Goal: Task Accomplishment & Management: Use online tool/utility

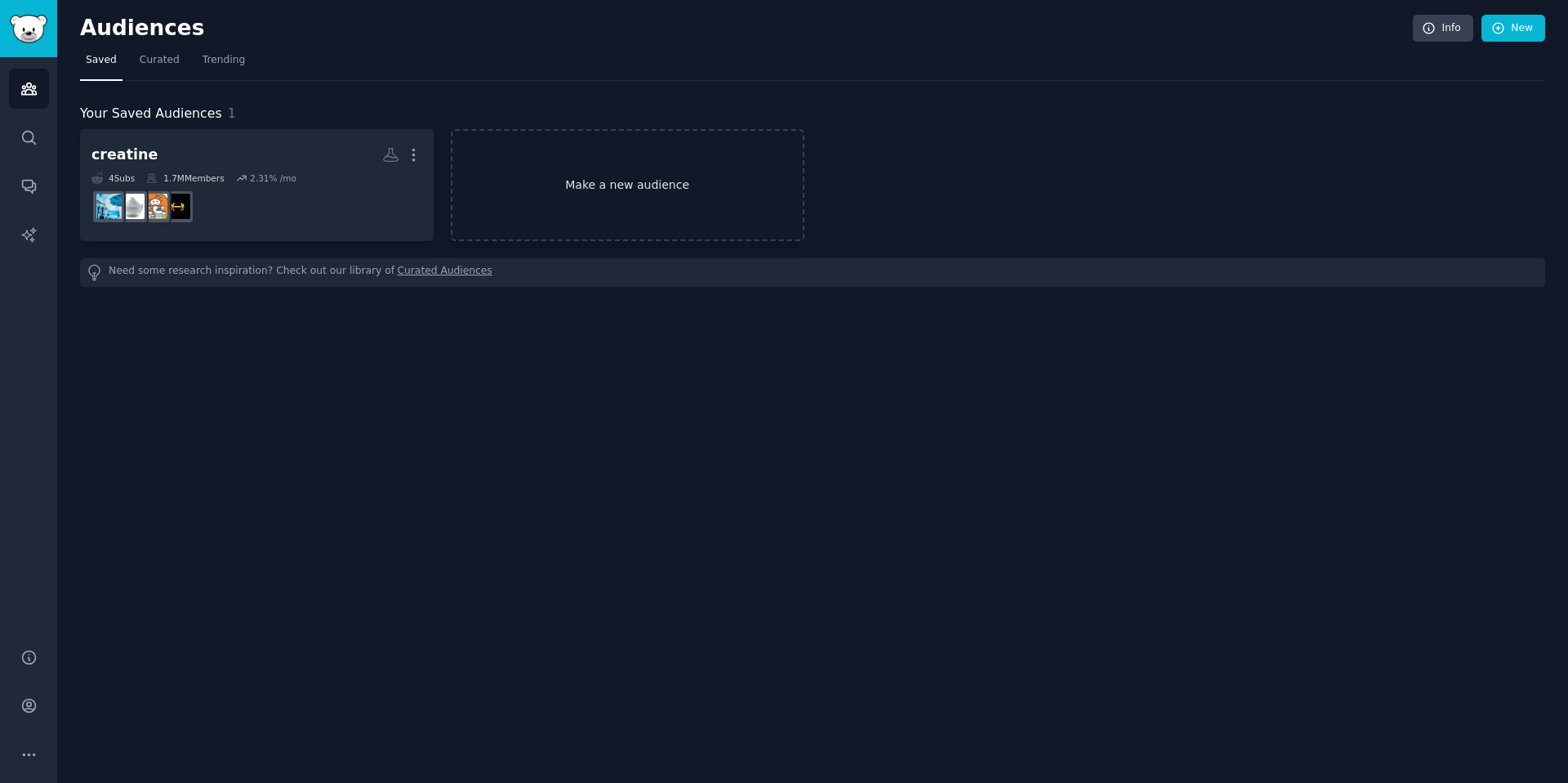
click at [594, 177] on link "Make a new audience" at bounding box center [628, 185] width 354 height 112
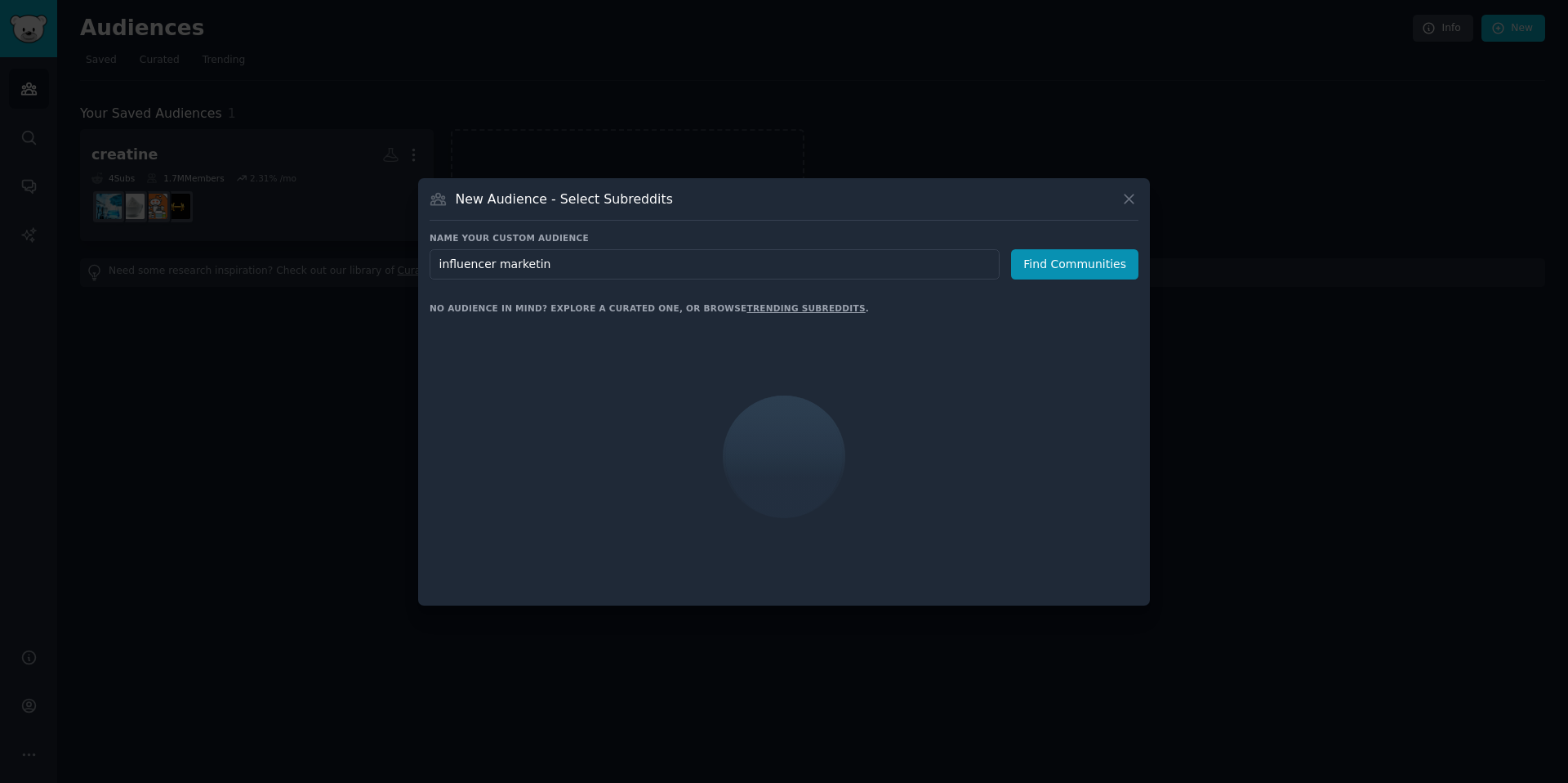
type input "influencer marketing"
click button "Find Communities" at bounding box center [1075, 263] width 128 height 30
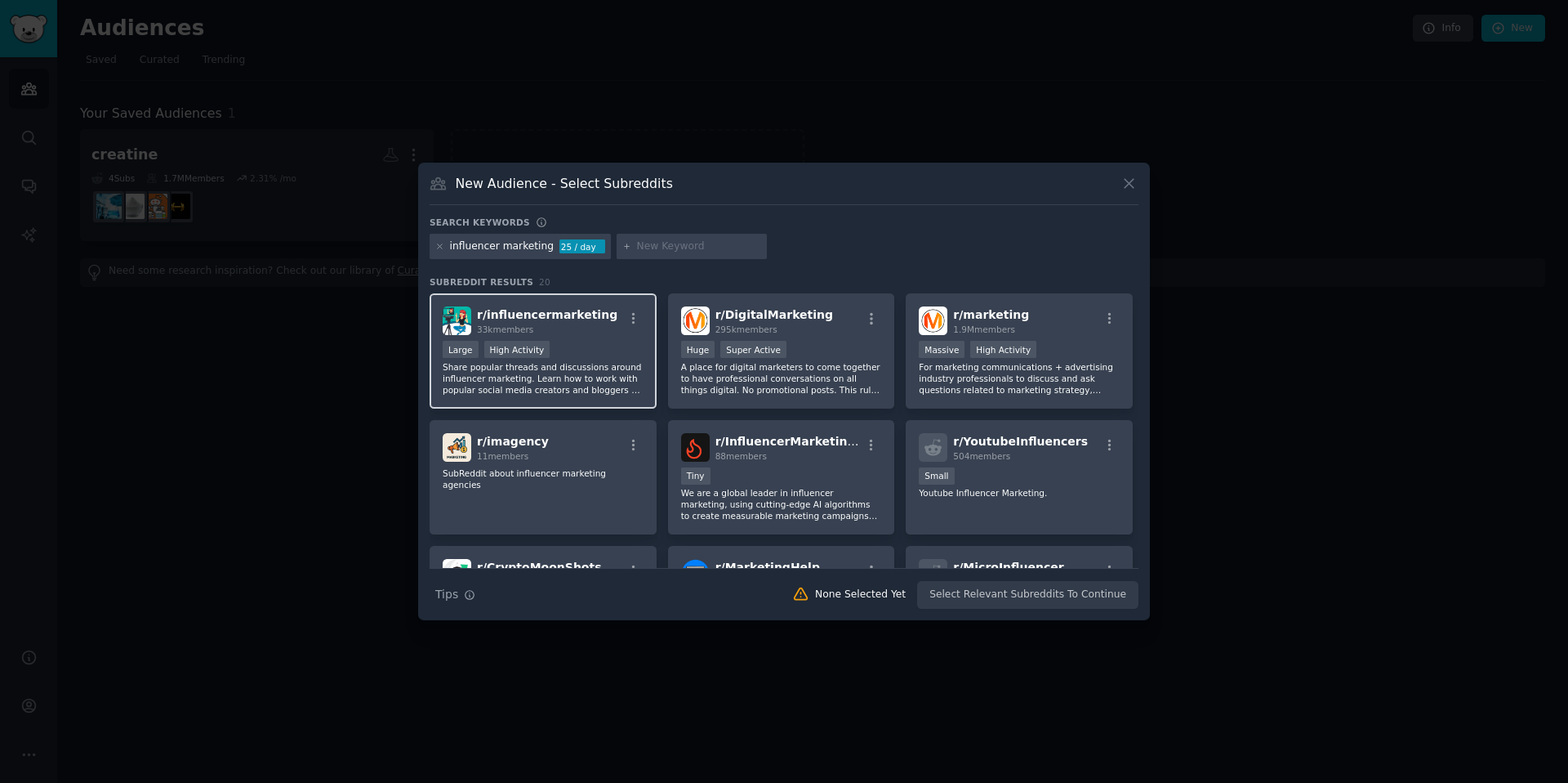
click at [579, 343] on div "Large High Activity" at bounding box center [543, 351] width 200 height 20
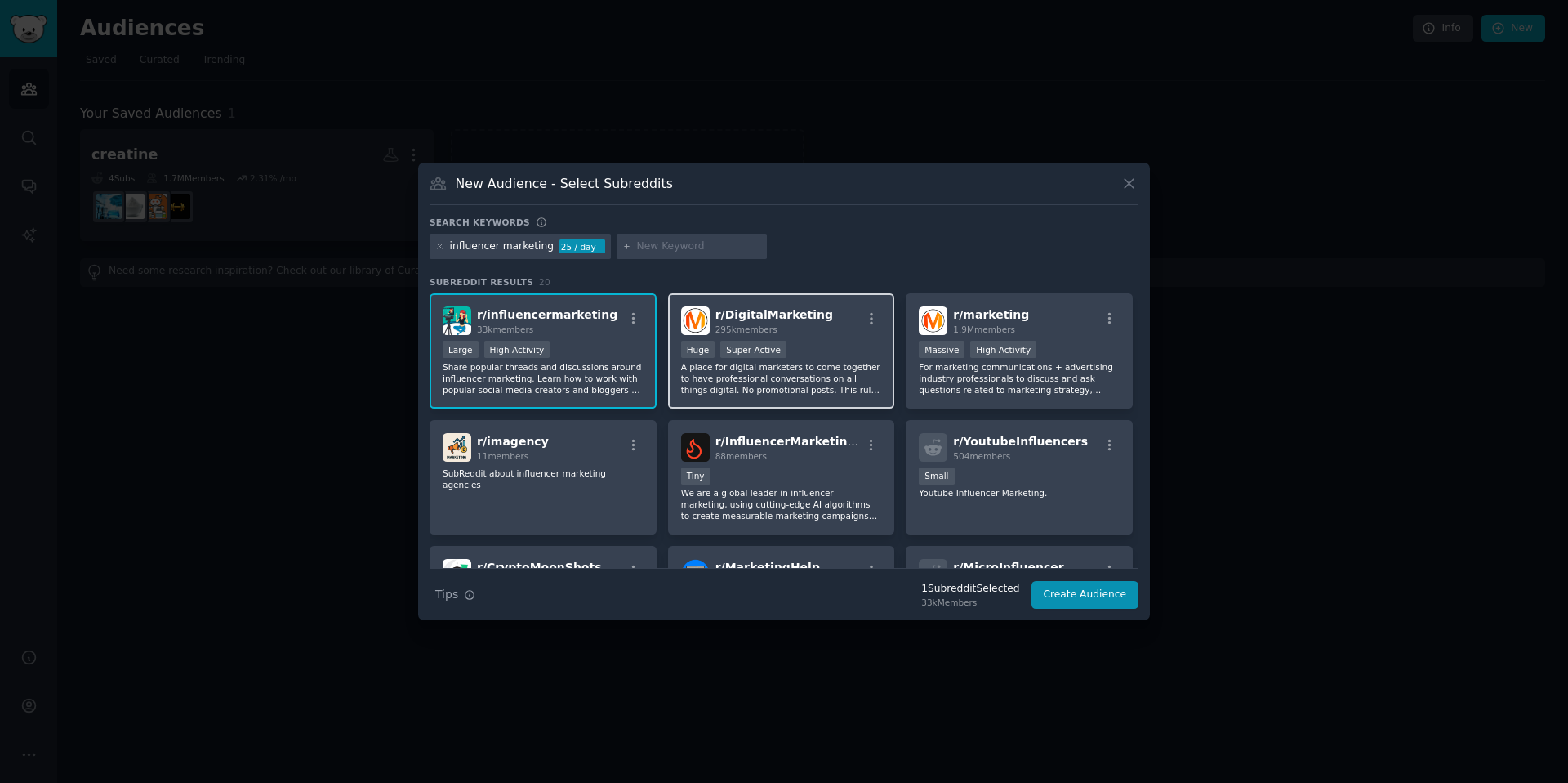
click at [824, 347] on div "Huge Super Active" at bounding box center [781, 351] width 200 height 20
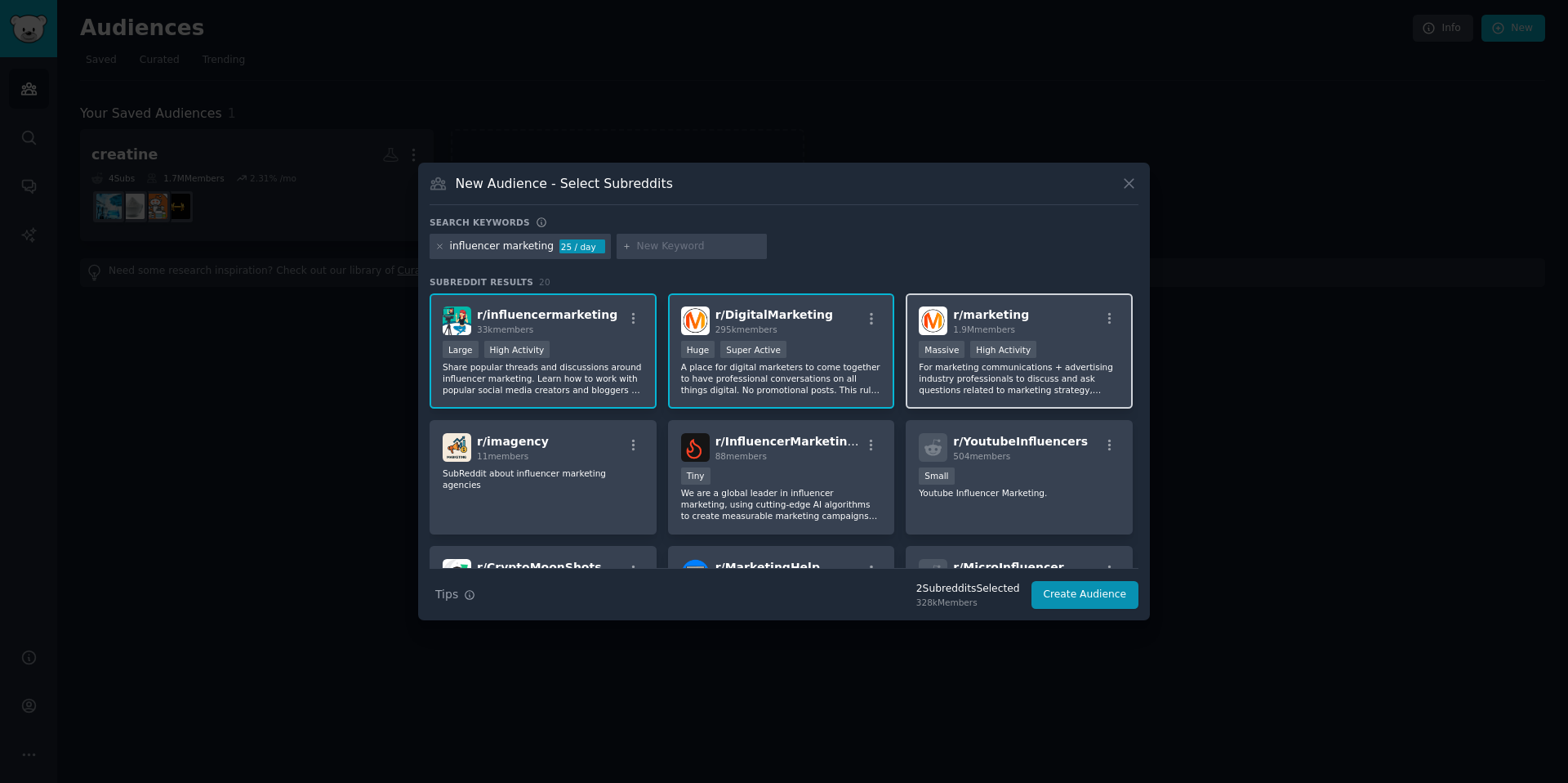
click at [1075, 349] on div ">= 80th percentile for submissions / day Massive High Activity" at bounding box center [1019, 351] width 200 height 20
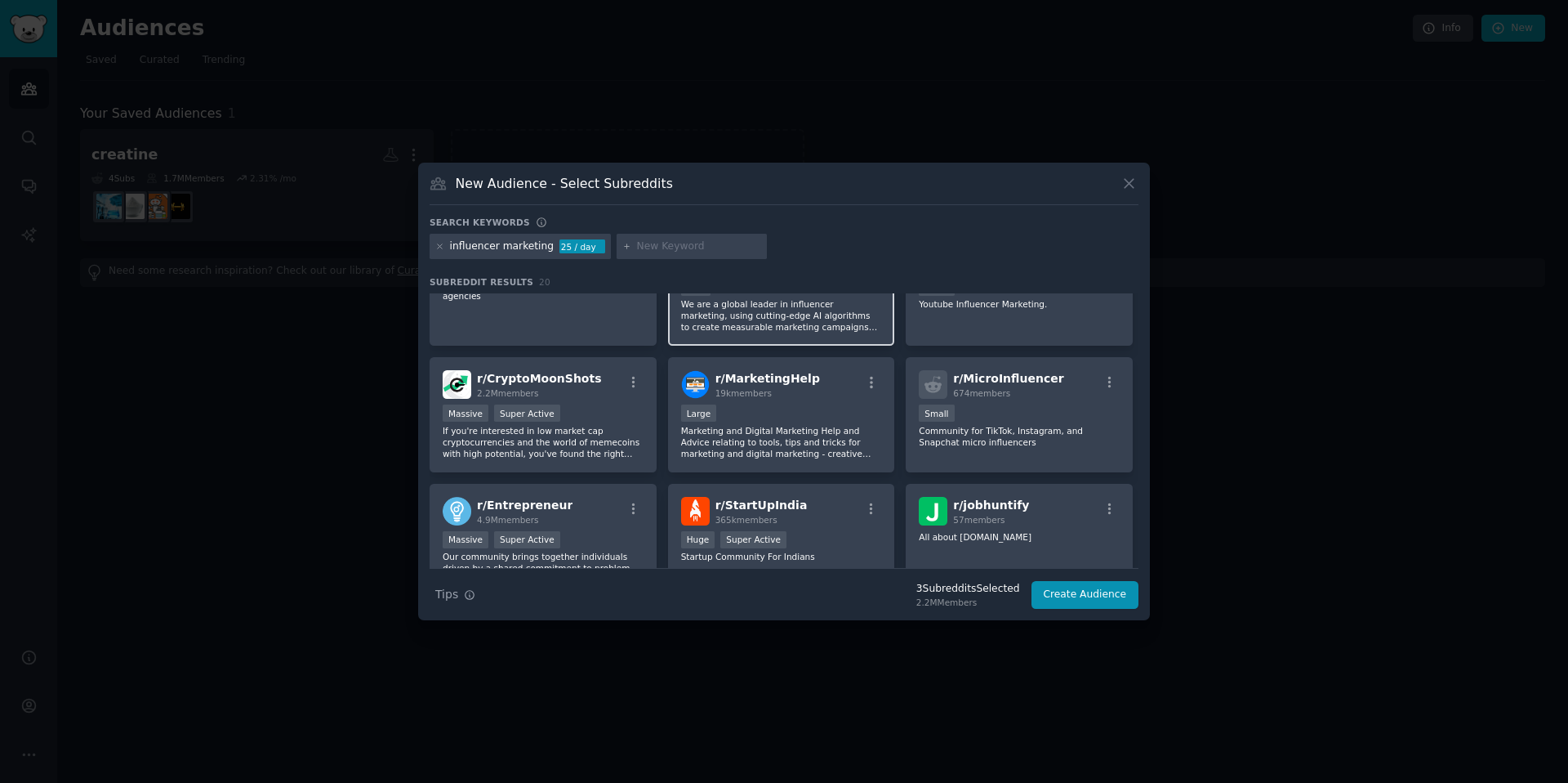
scroll to position [223, 0]
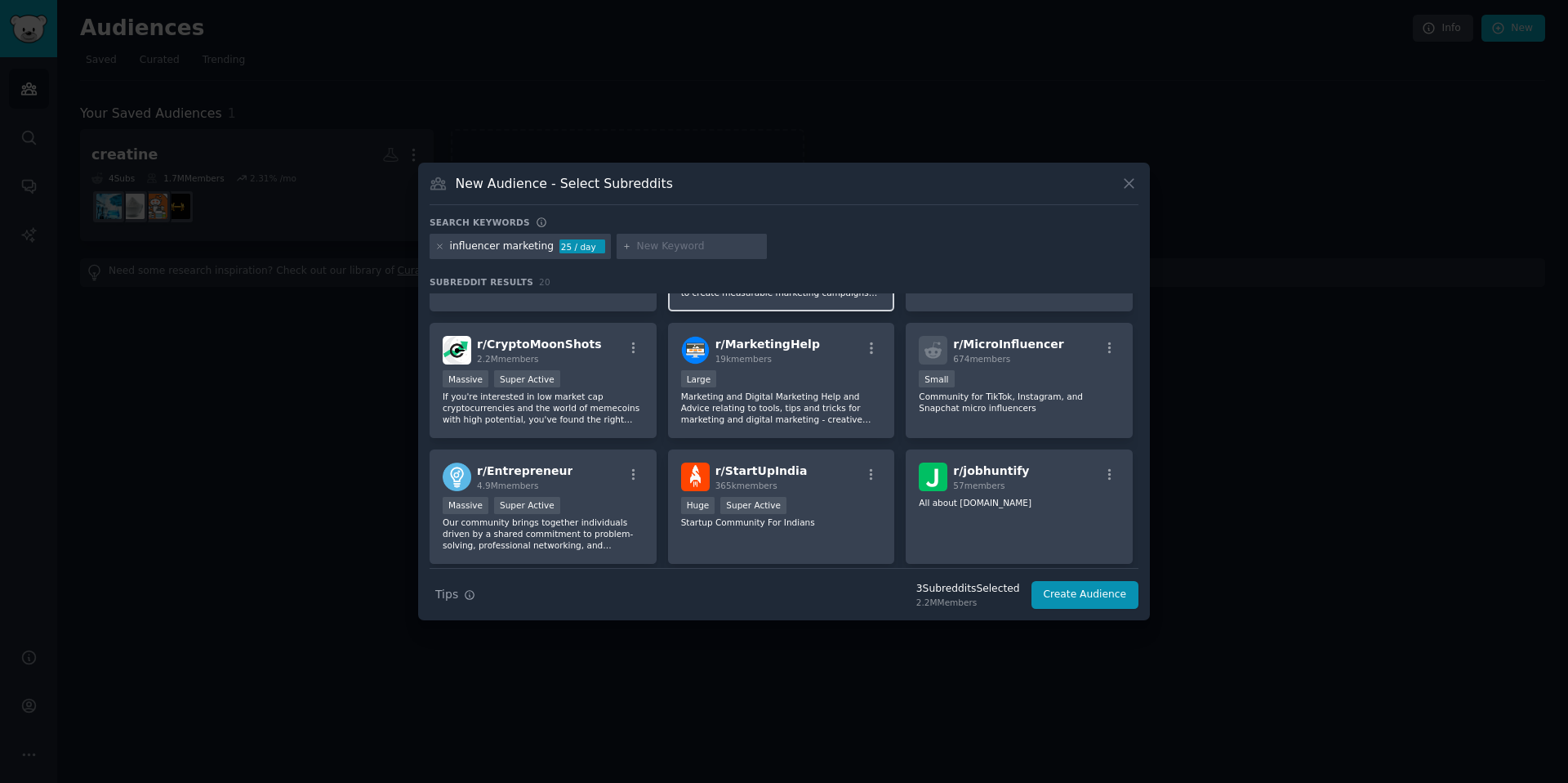
click at [824, 364] on div "r/ MarketingHelp 19k members" at bounding box center [781, 349] width 200 height 28
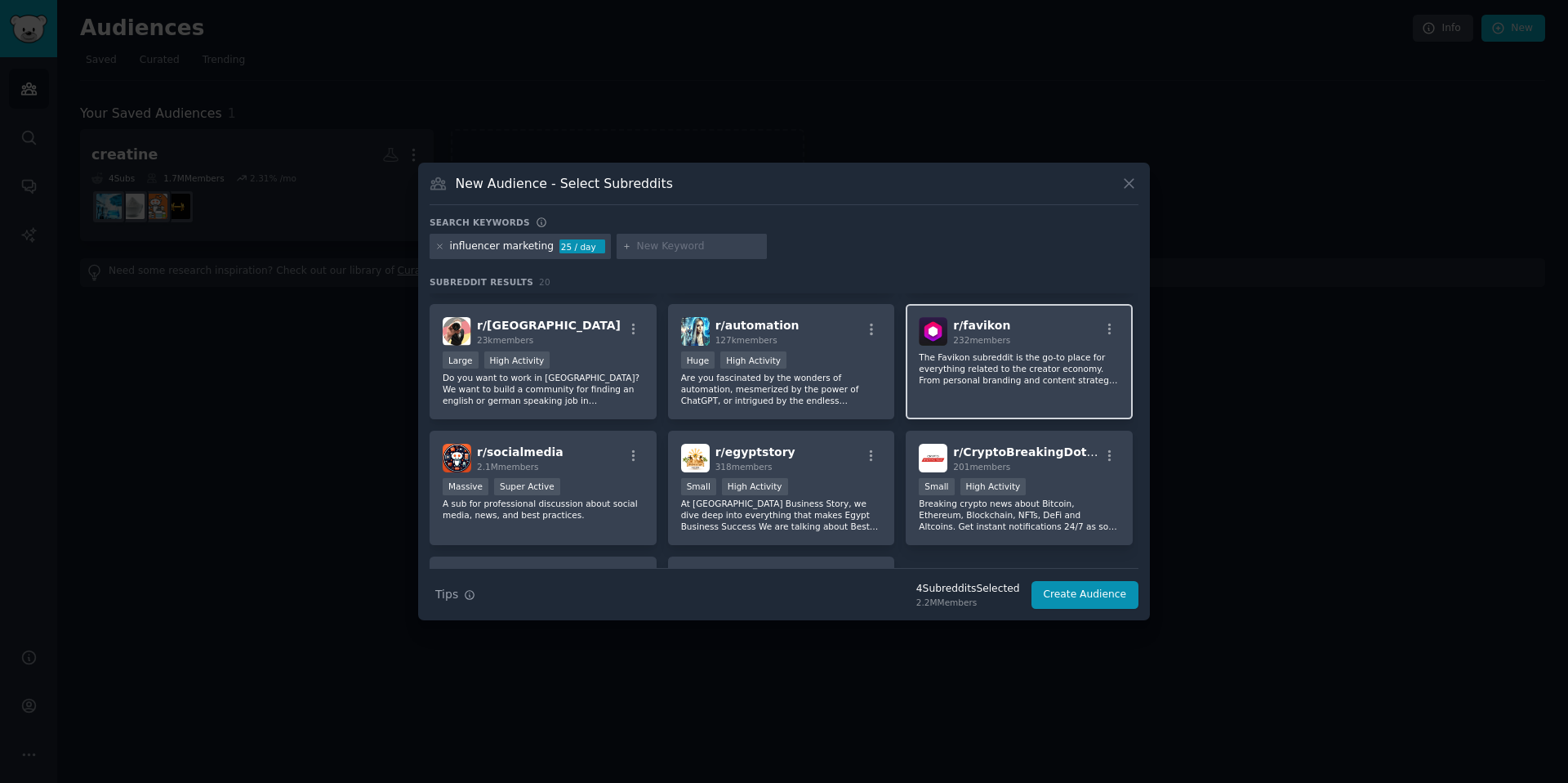
scroll to position [495, 0]
click at [660, 241] on input "text" at bounding box center [699, 247] width 124 height 15
type input "fashion brands"
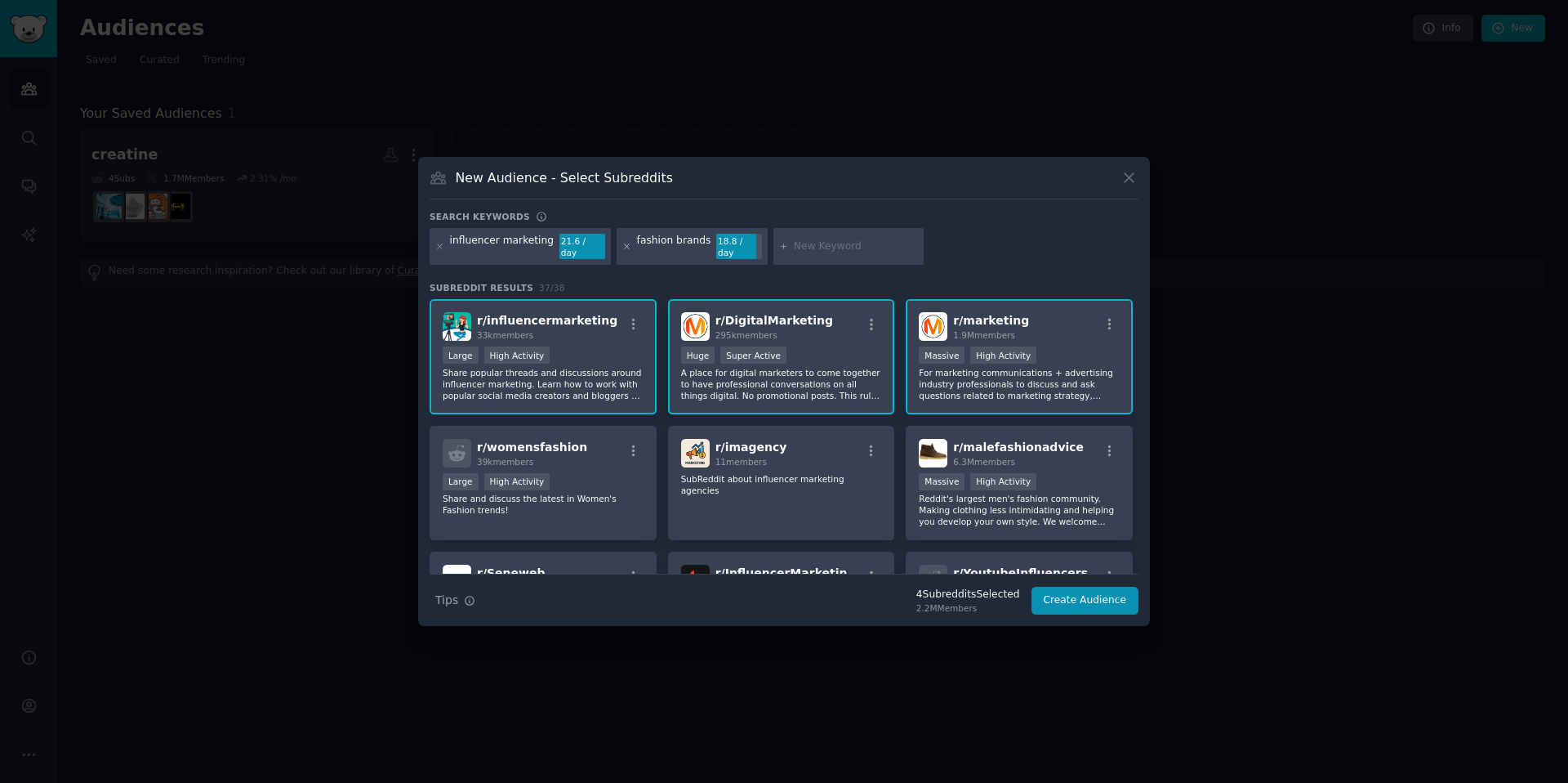
click at [622, 245] on icon at bounding box center [627, 246] width 9 height 9
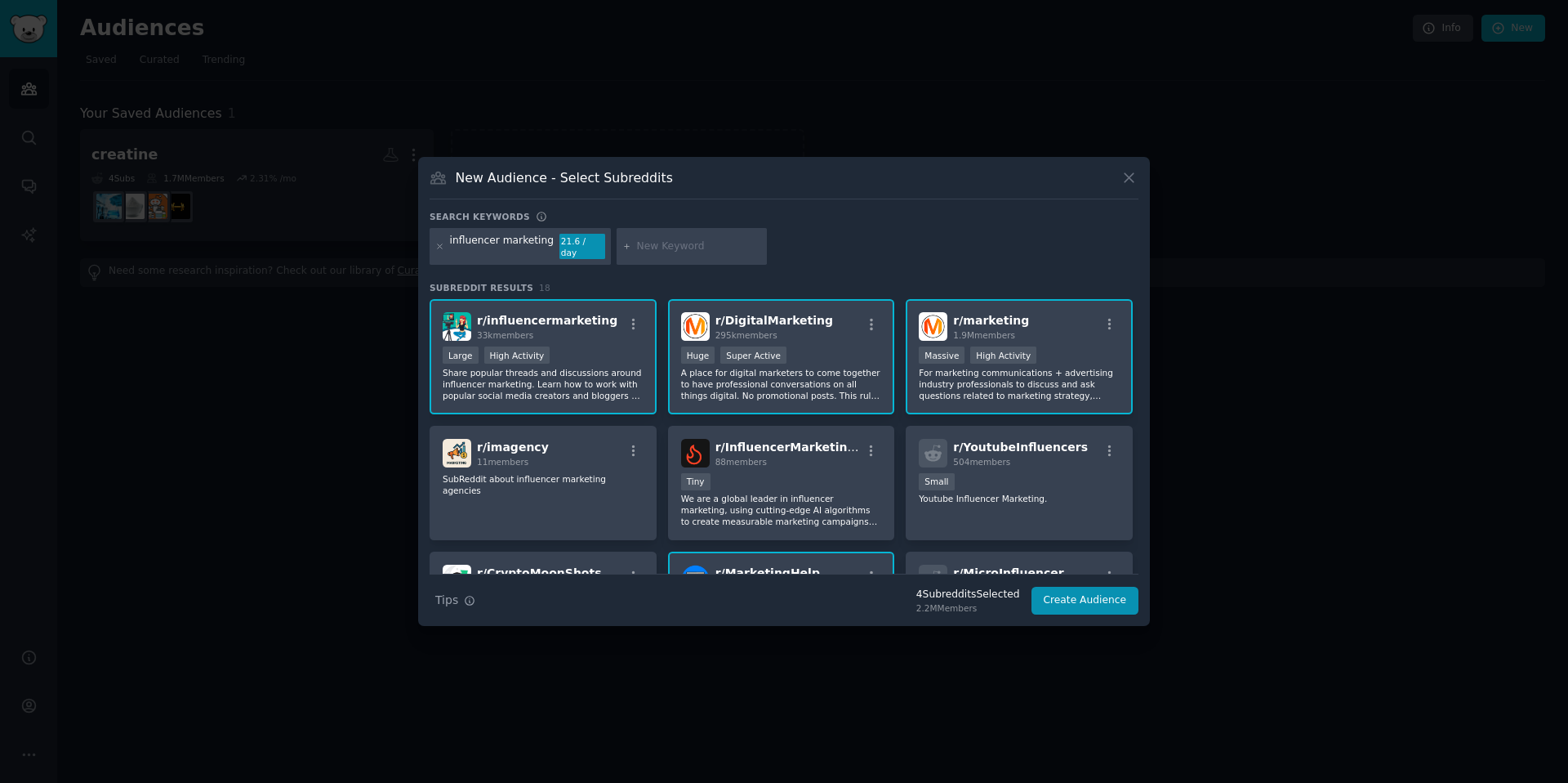
click at [672, 247] on input "text" at bounding box center [699, 247] width 124 height 15
type input "brand marketers"
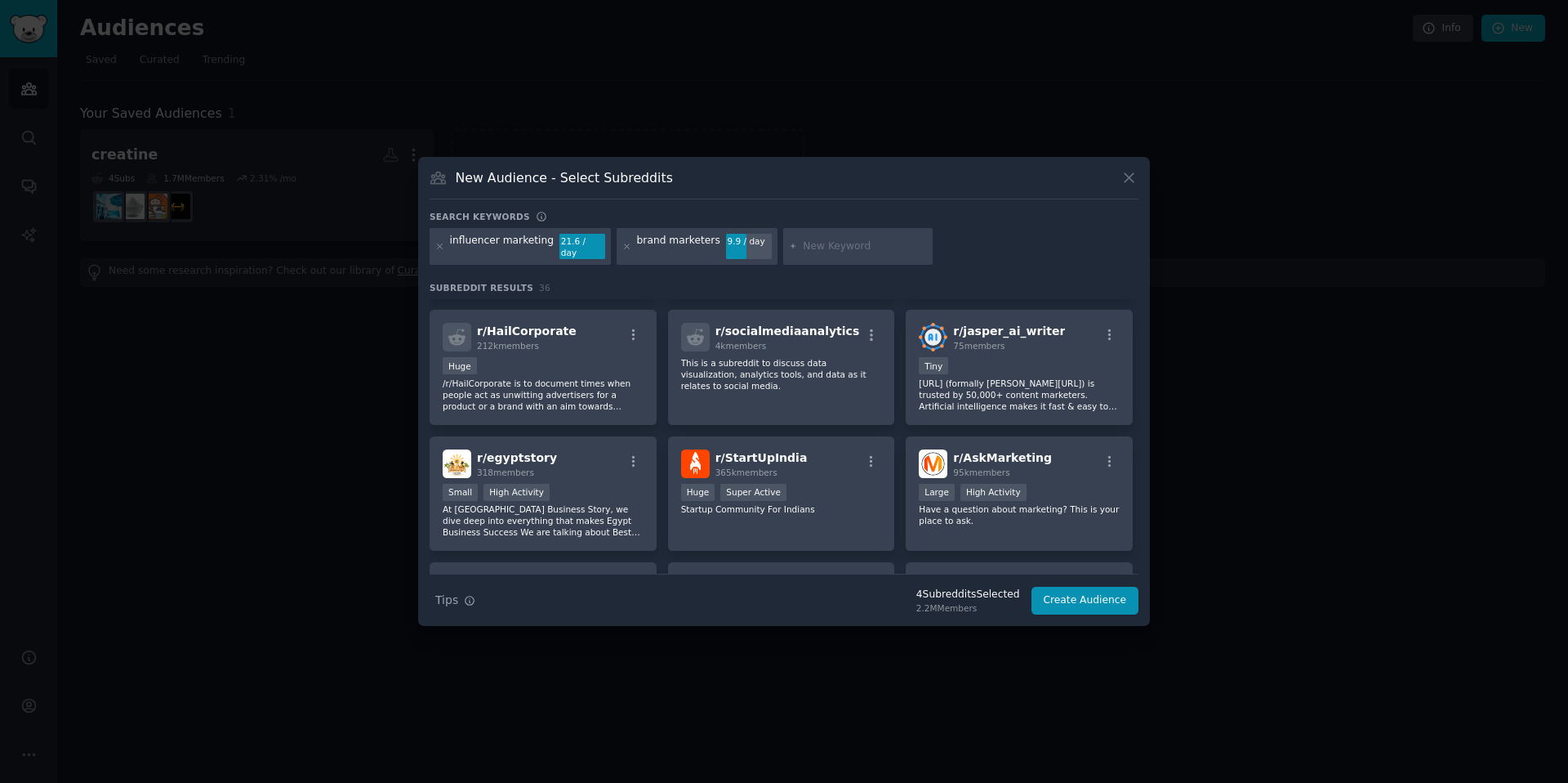
scroll to position [743, 0]
type input "small brand"
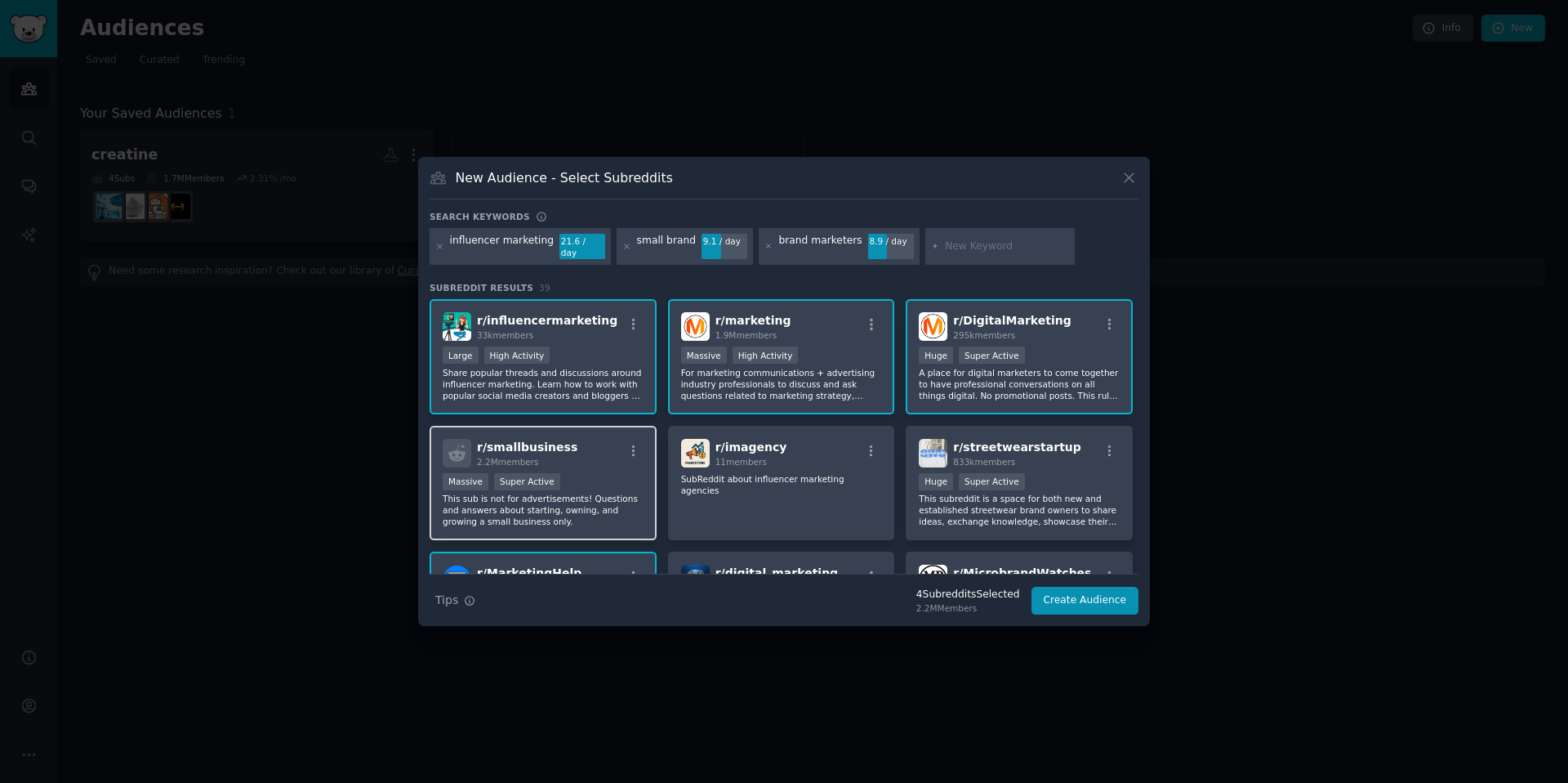
click at [611, 459] on div "r/ smallbusiness 2.2M members" at bounding box center [543, 452] width 200 height 28
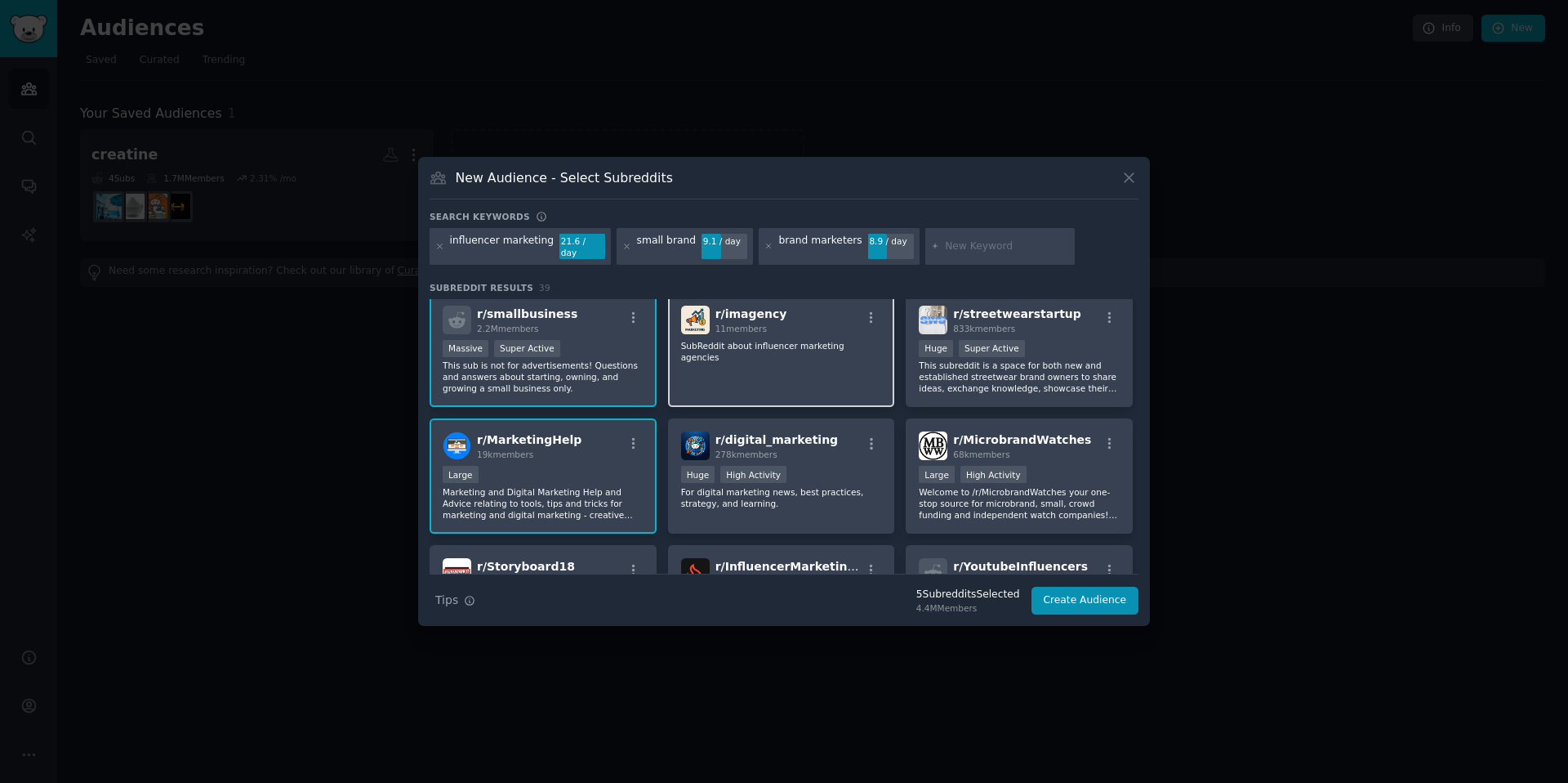
scroll to position [111, 0]
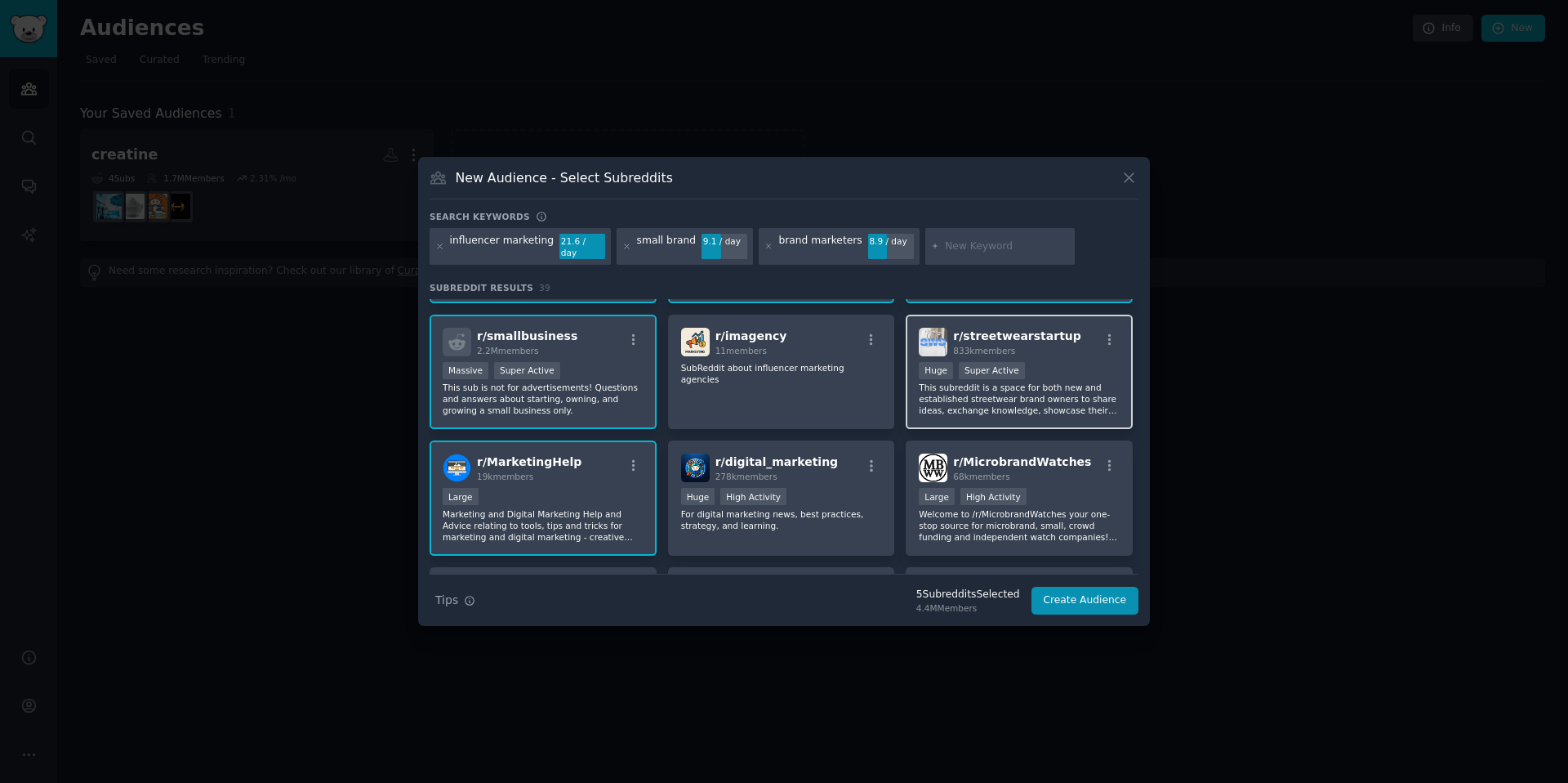
click at [1042, 366] on div "Huge Super Active" at bounding box center [1019, 372] width 200 height 20
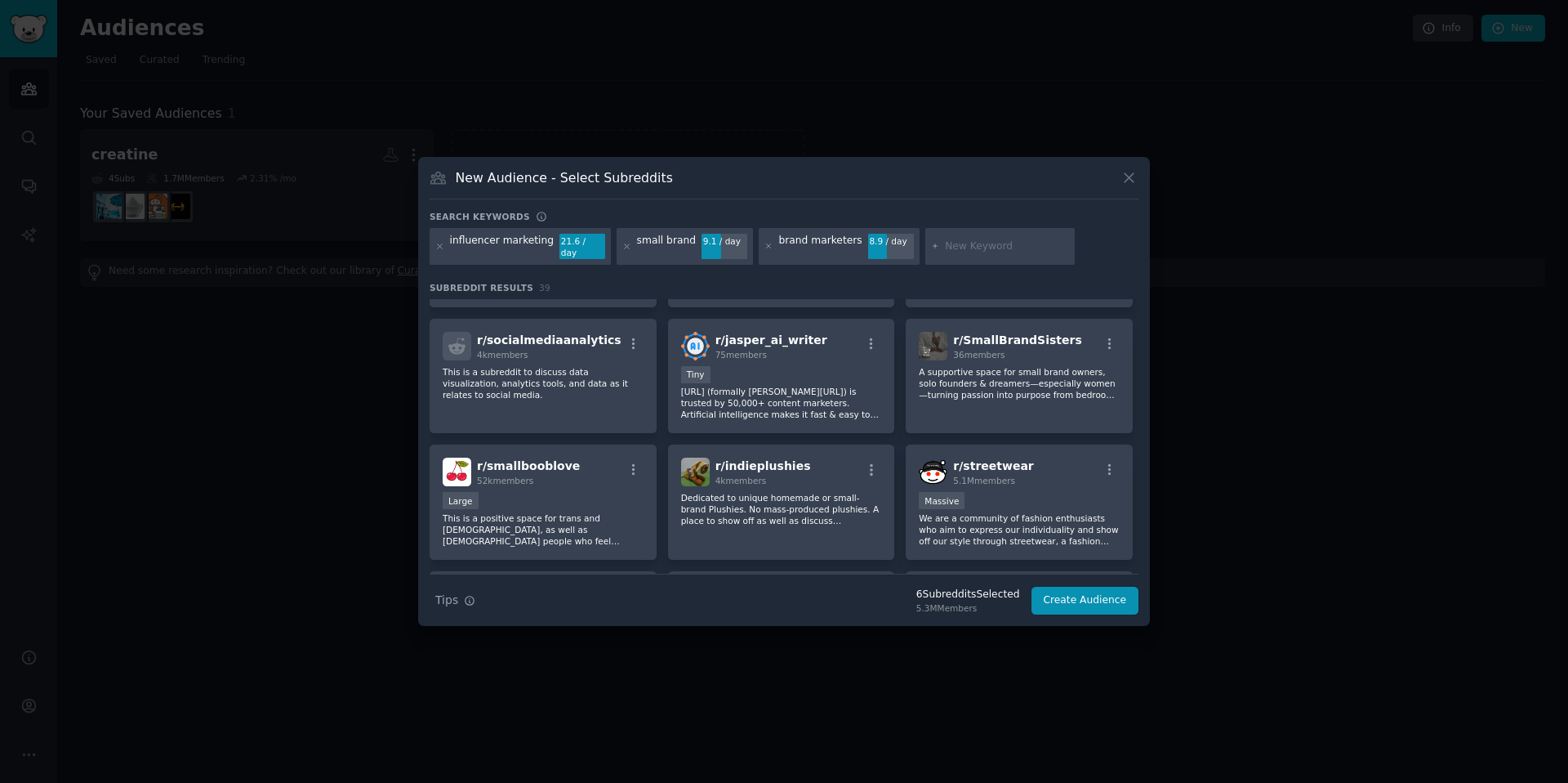
scroll to position [994, 0]
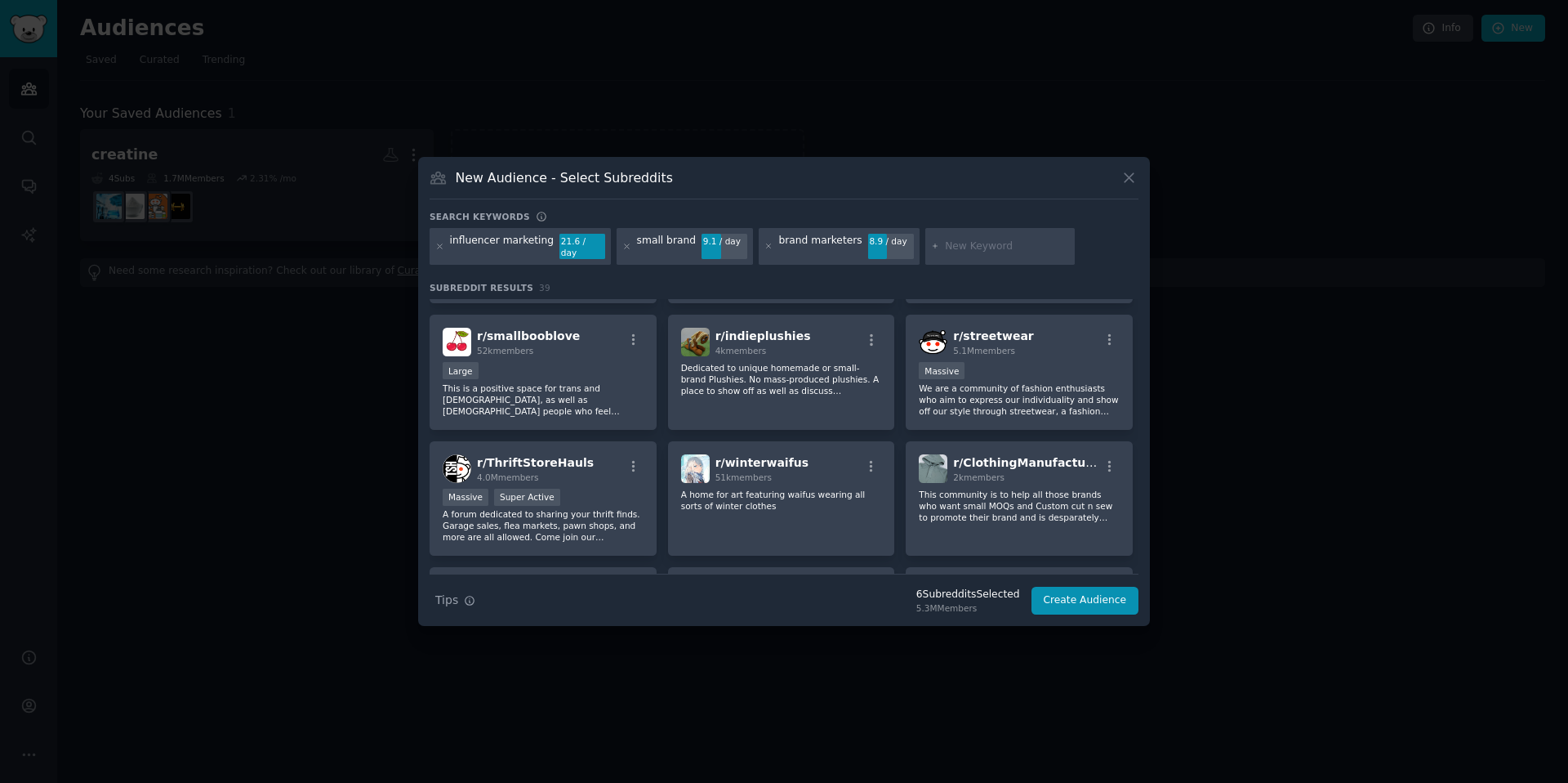
click at [947, 248] on input "text" at bounding box center [1007, 247] width 124 height 15
type input "founder"
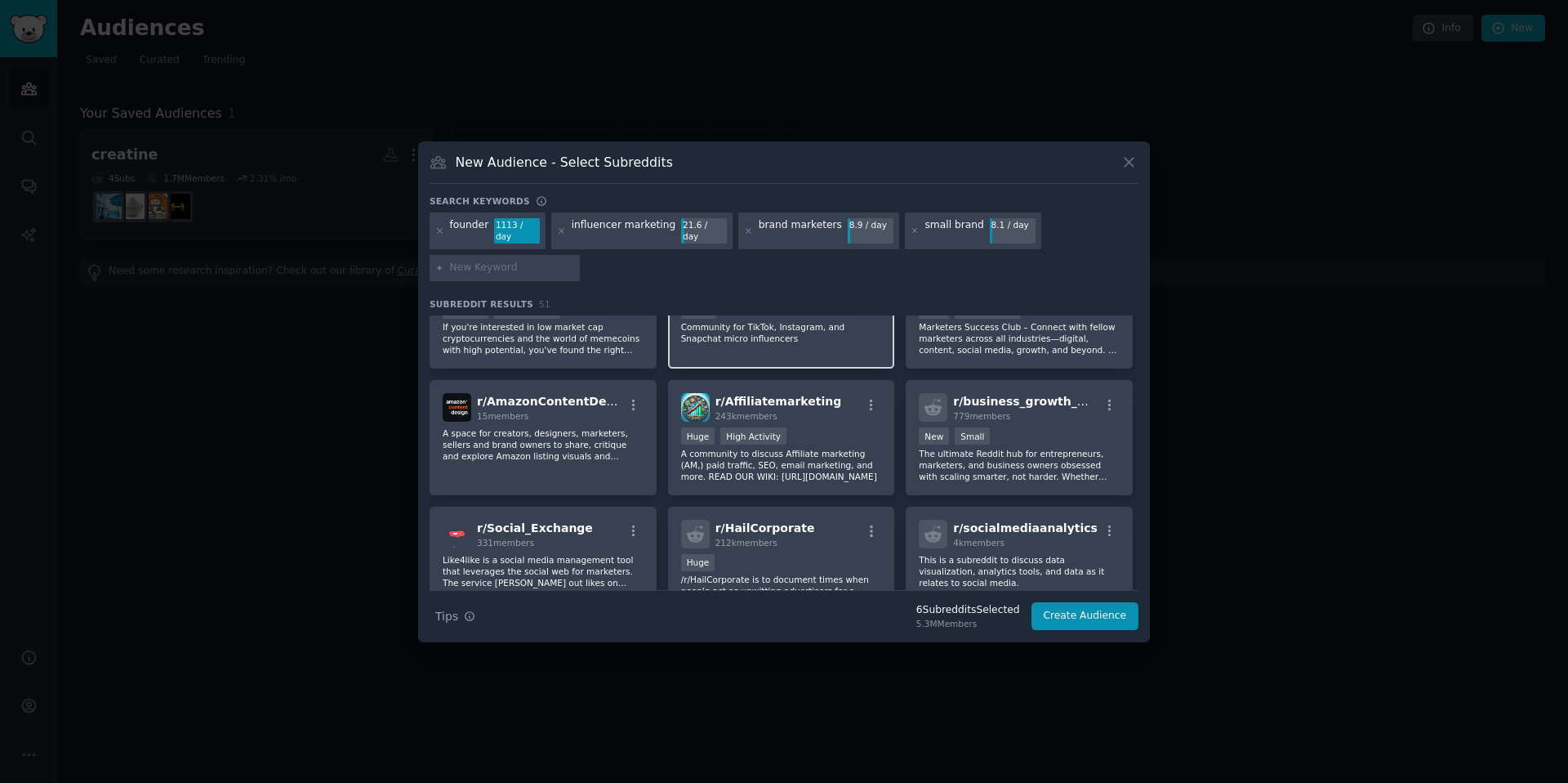
scroll to position [821, 0]
click at [808, 426] on div "Huge High Activity" at bounding box center [781, 435] width 200 height 20
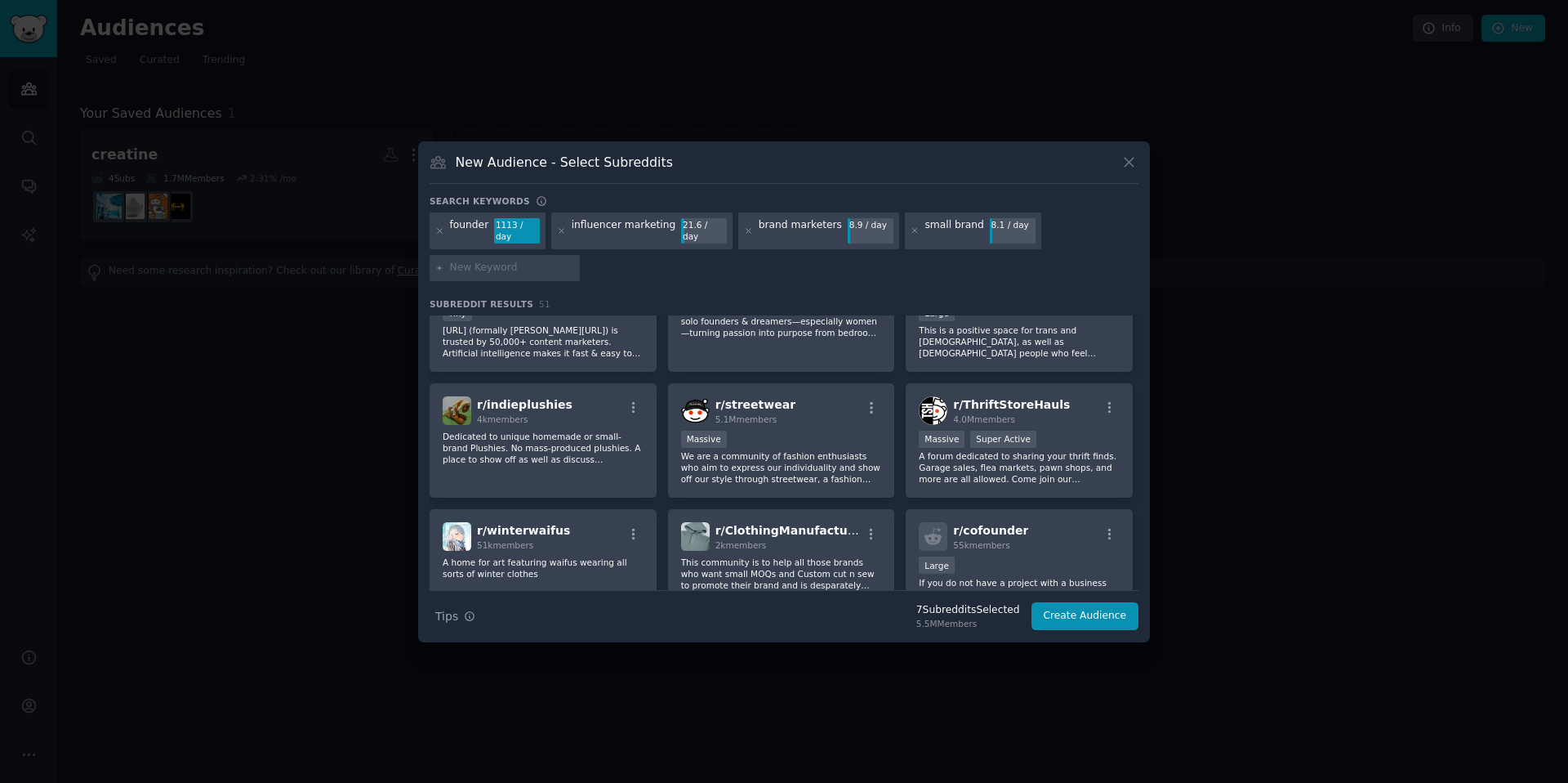
scroll to position [1195, 0]
click at [1112, 626] on div "New Audience - Select Subreddits Search keywords founder 1113 / day influencer …" at bounding box center [784, 391] width 732 height 500
click at [1112, 616] on button "Create Audience" at bounding box center [1085, 616] width 108 height 27
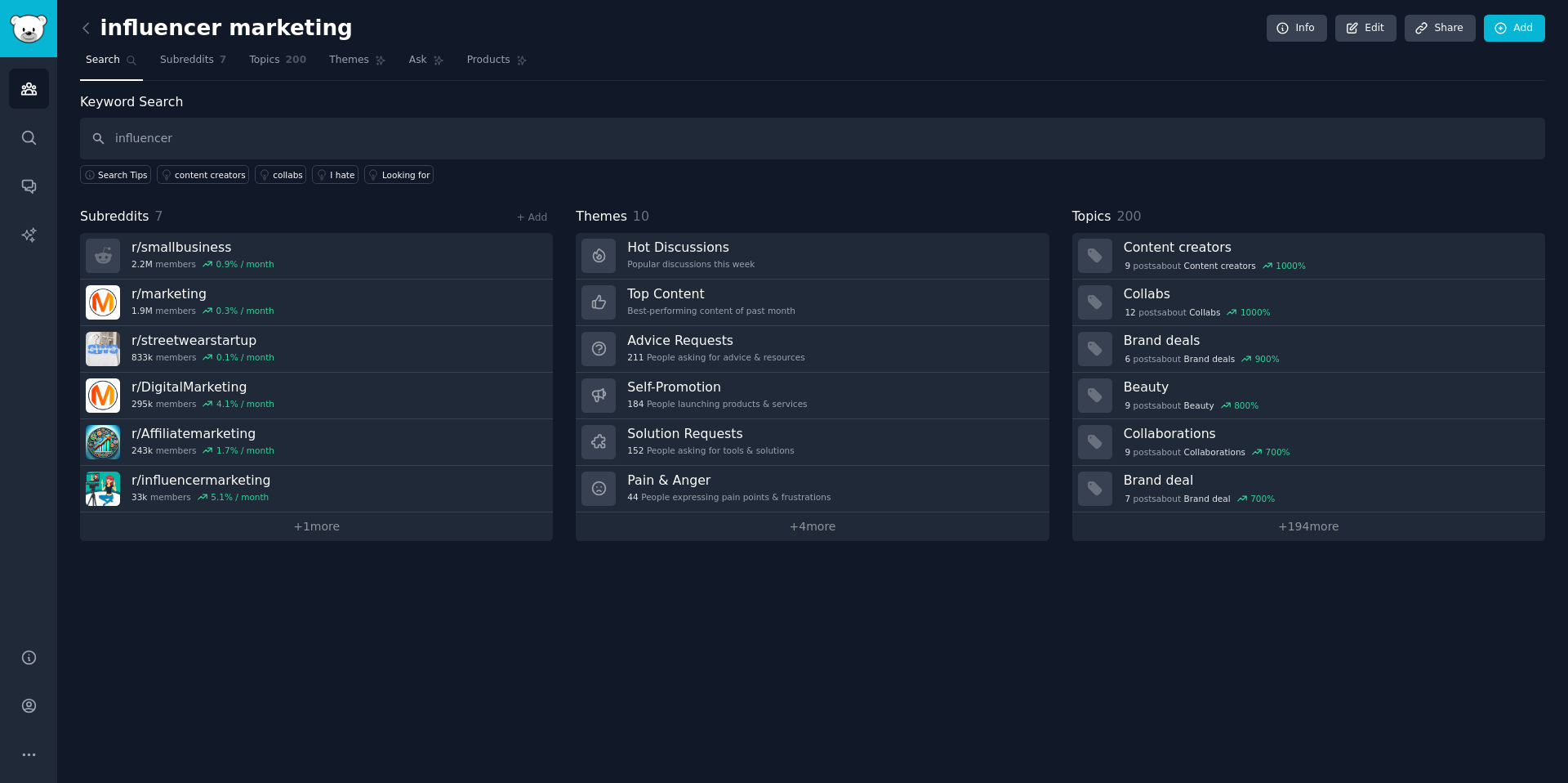
type input "influencer"
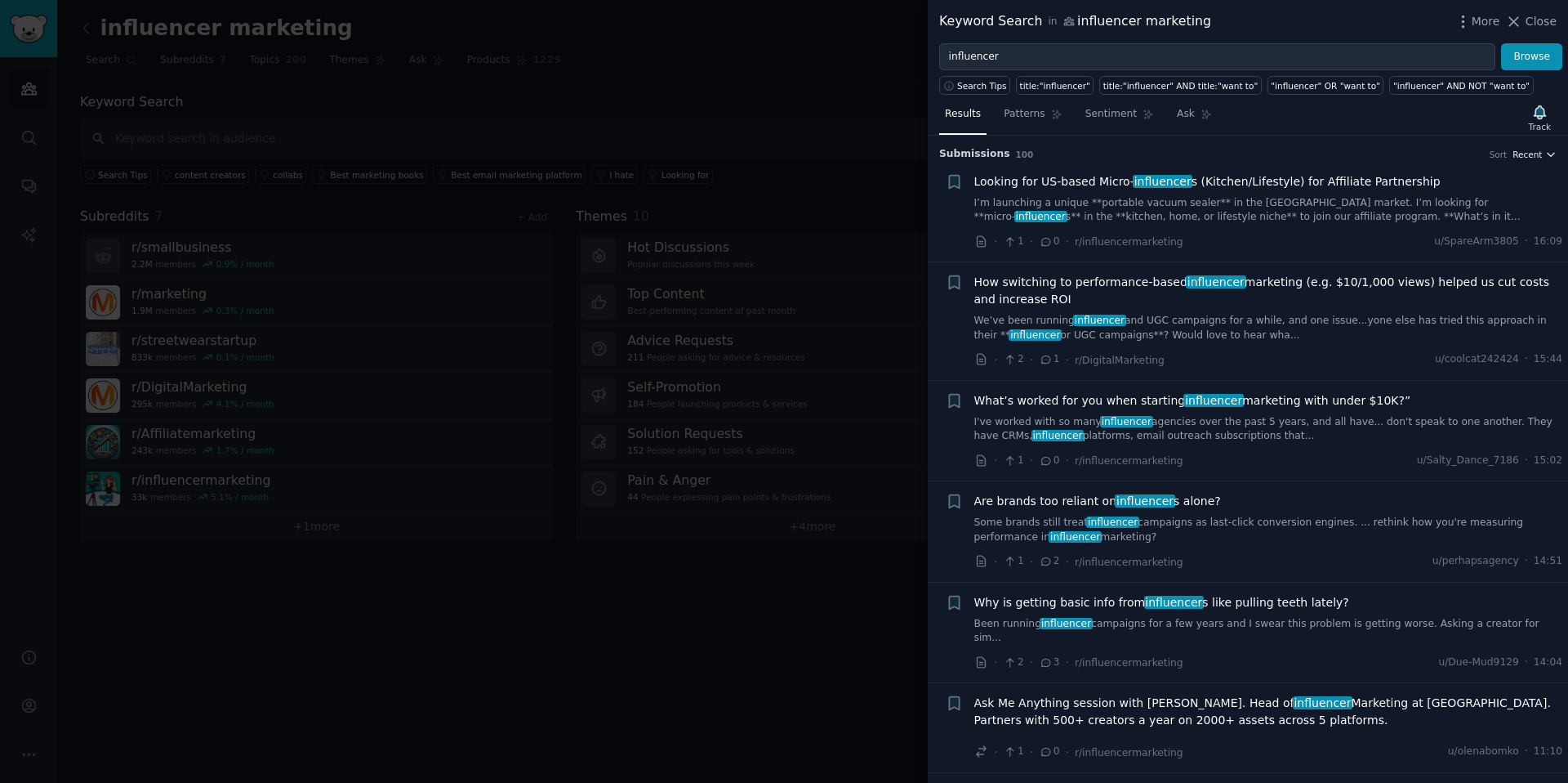
click at [1522, 153] on span "Recent" at bounding box center [1527, 154] width 29 height 12
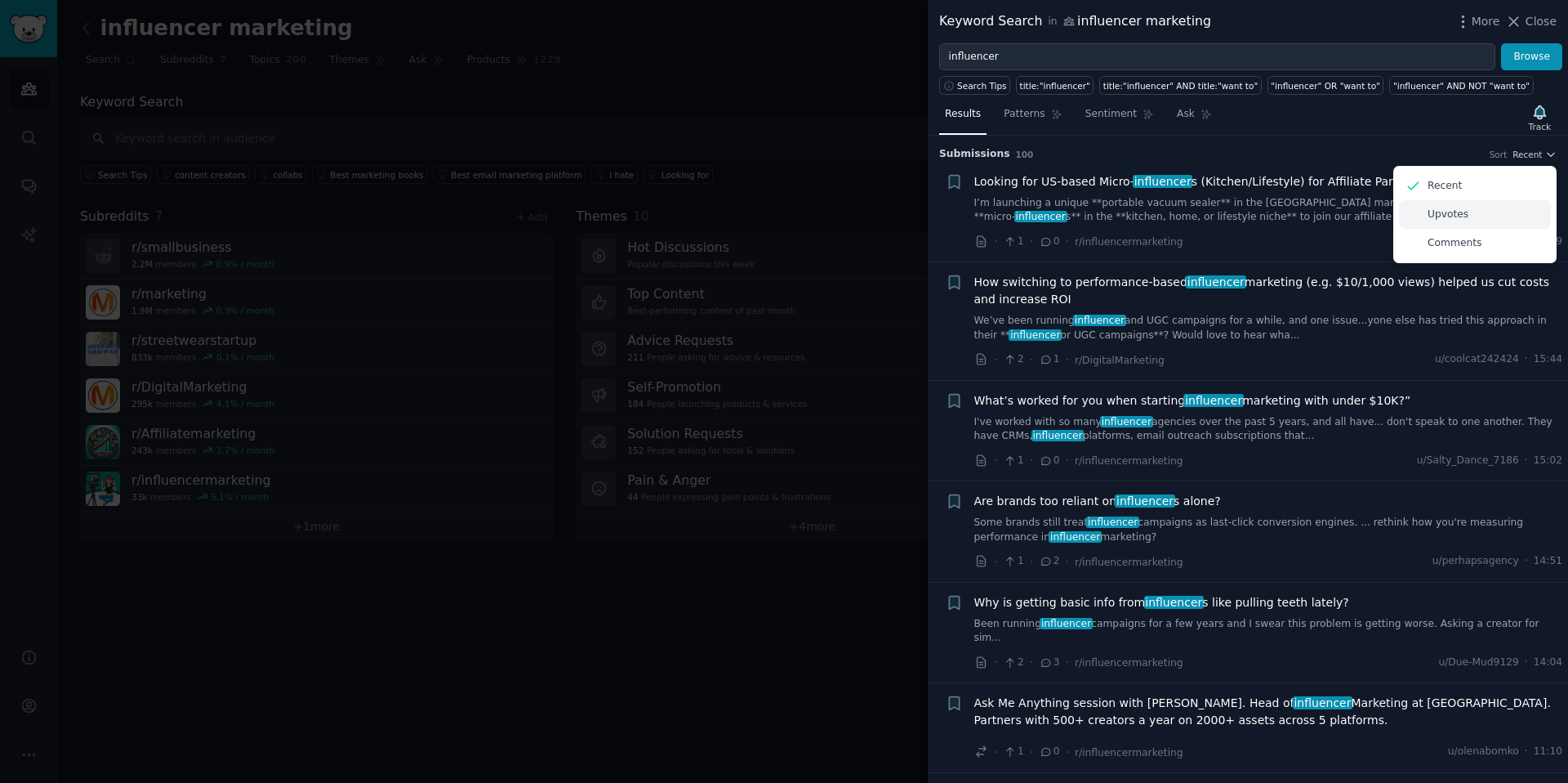
click at [1444, 220] on p "Upvotes" at bounding box center [1448, 215] width 41 height 15
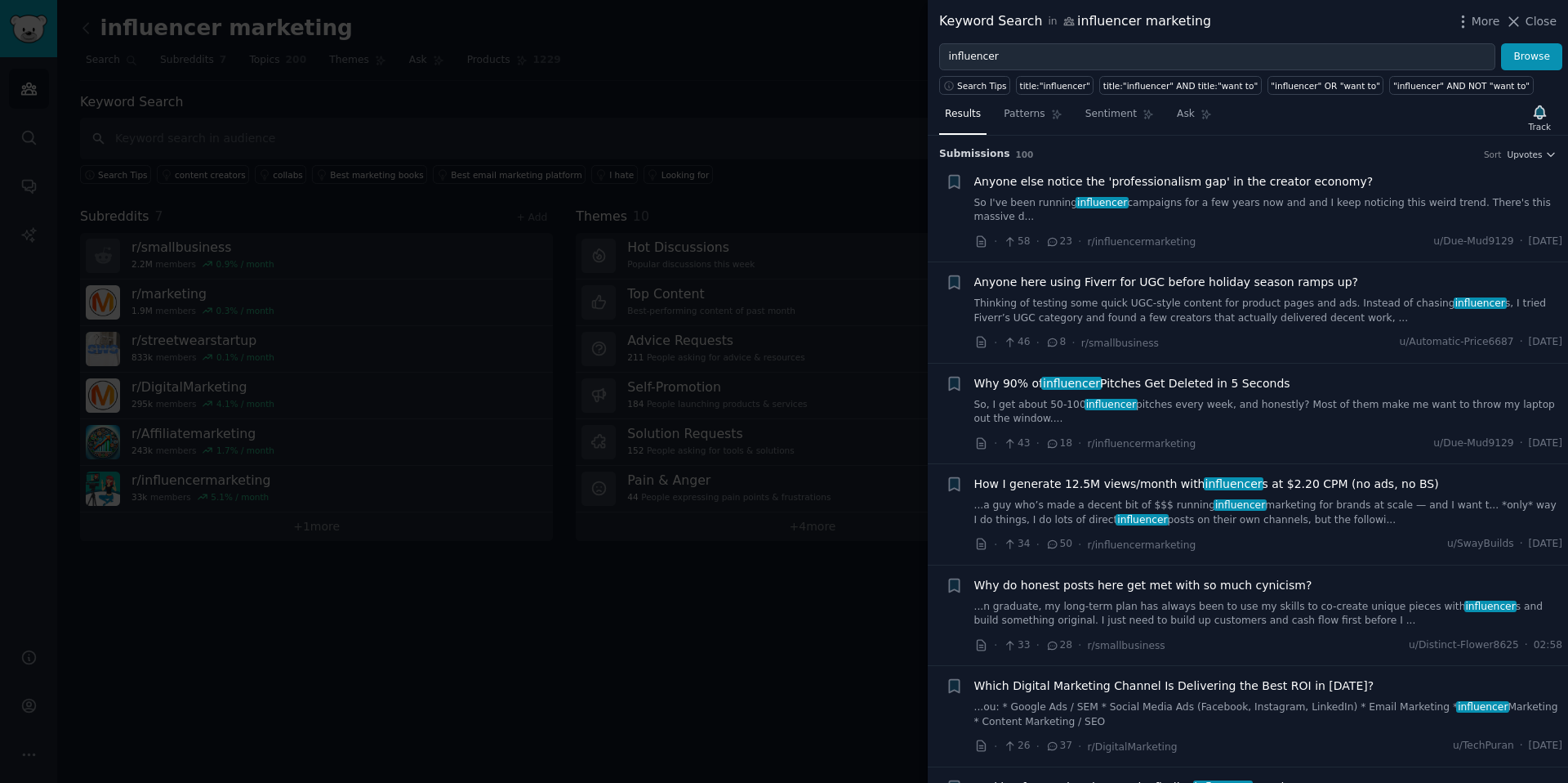
click at [1280, 310] on link "Thinking of testing some quick UGC-style content for product pages and ads. Ins…" at bounding box center [1268, 310] width 589 height 28
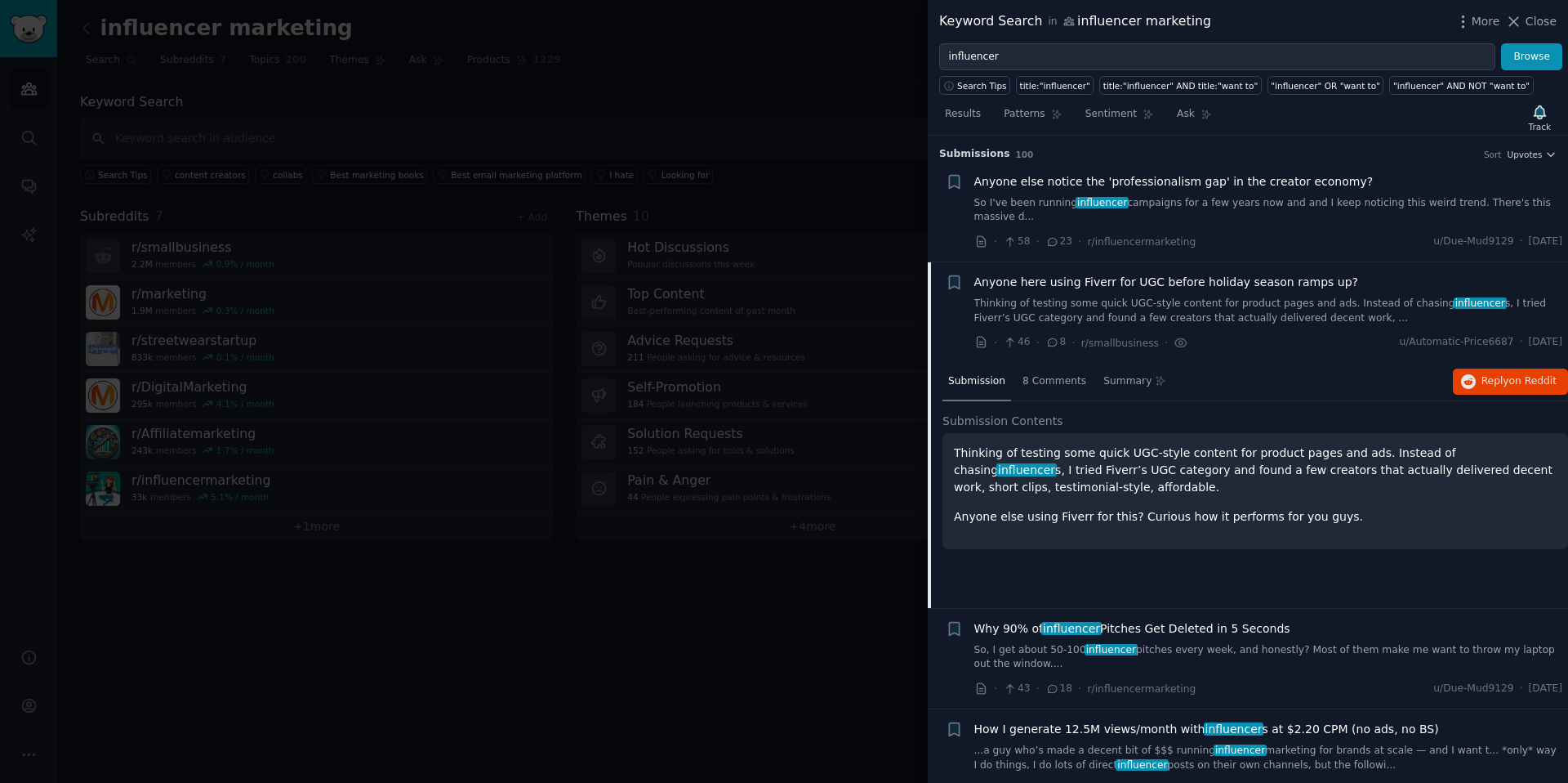
scroll to position [127, 0]
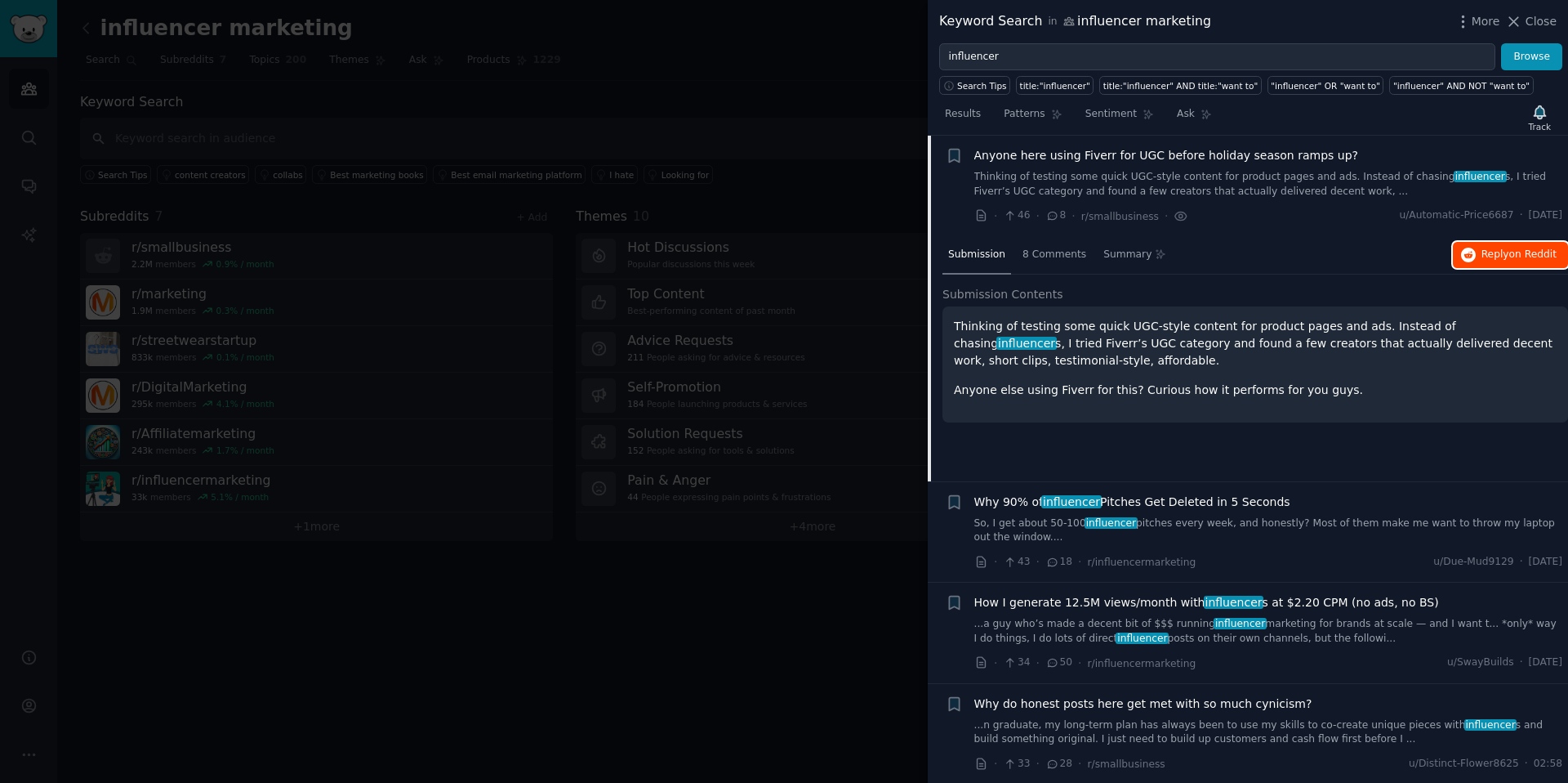
click at [1536, 246] on button "Reply on Reddit" at bounding box center [1510, 254] width 115 height 26
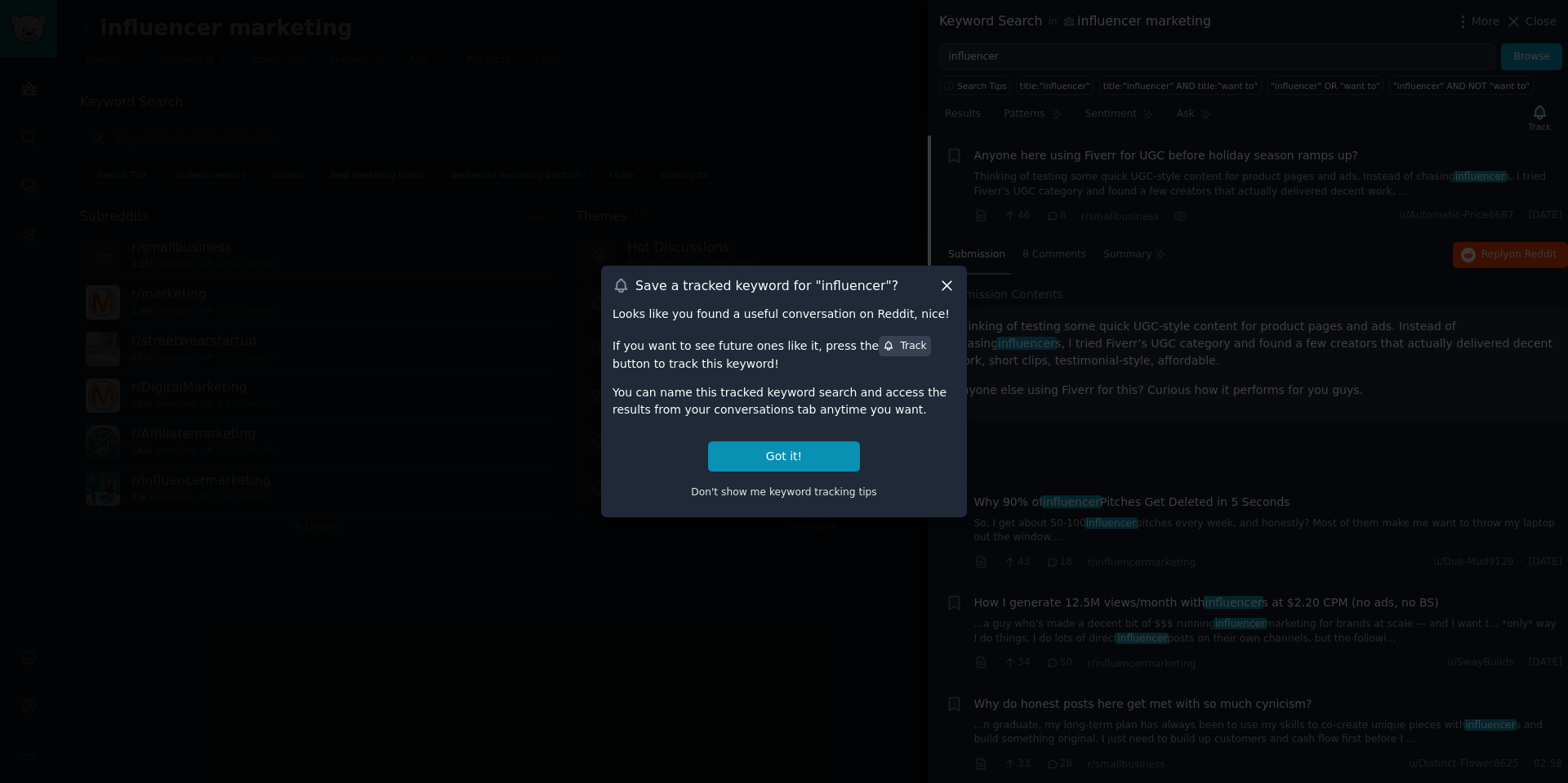
click at [948, 289] on icon at bounding box center [947, 285] width 17 height 17
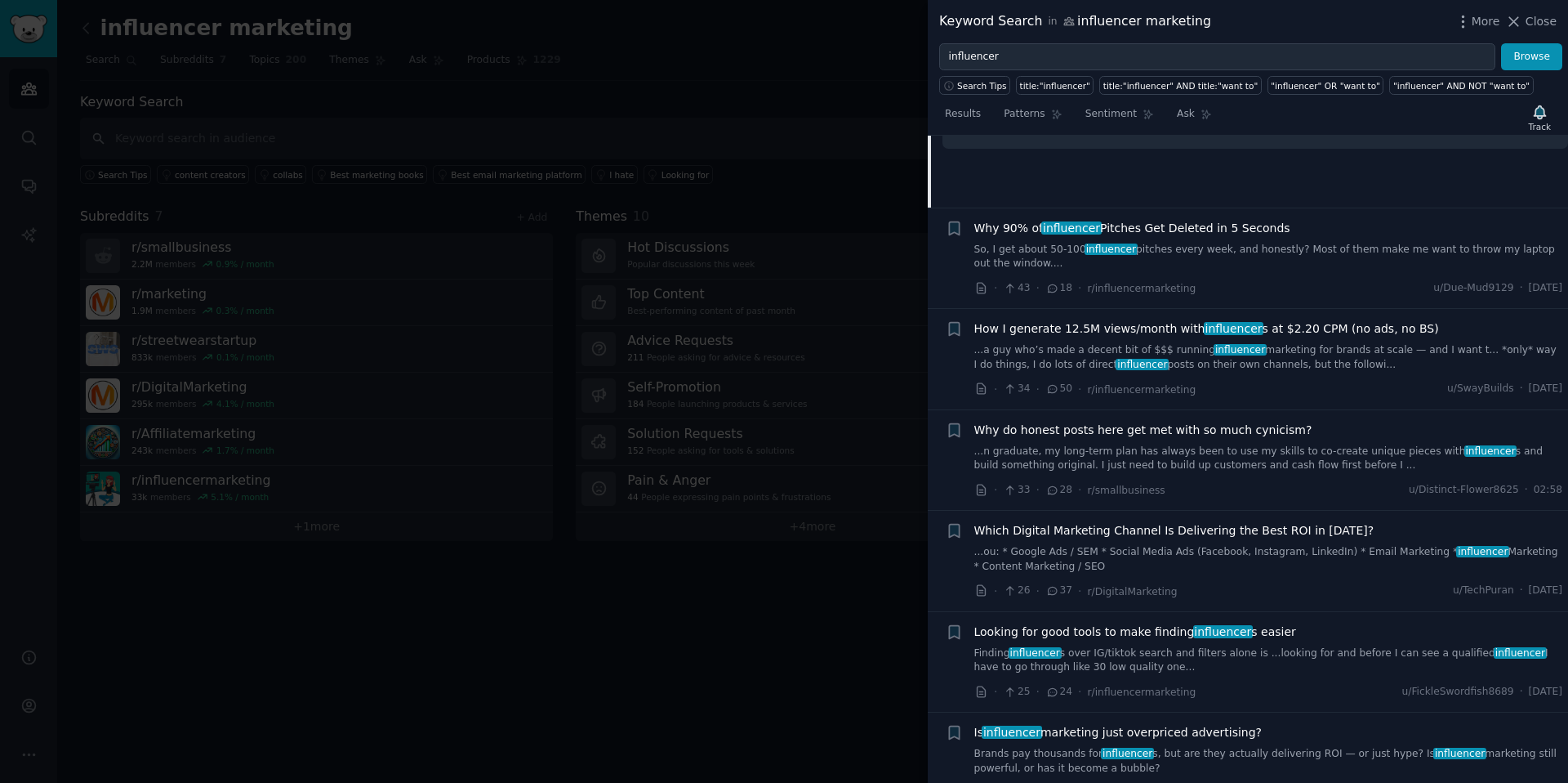
scroll to position [476, 0]
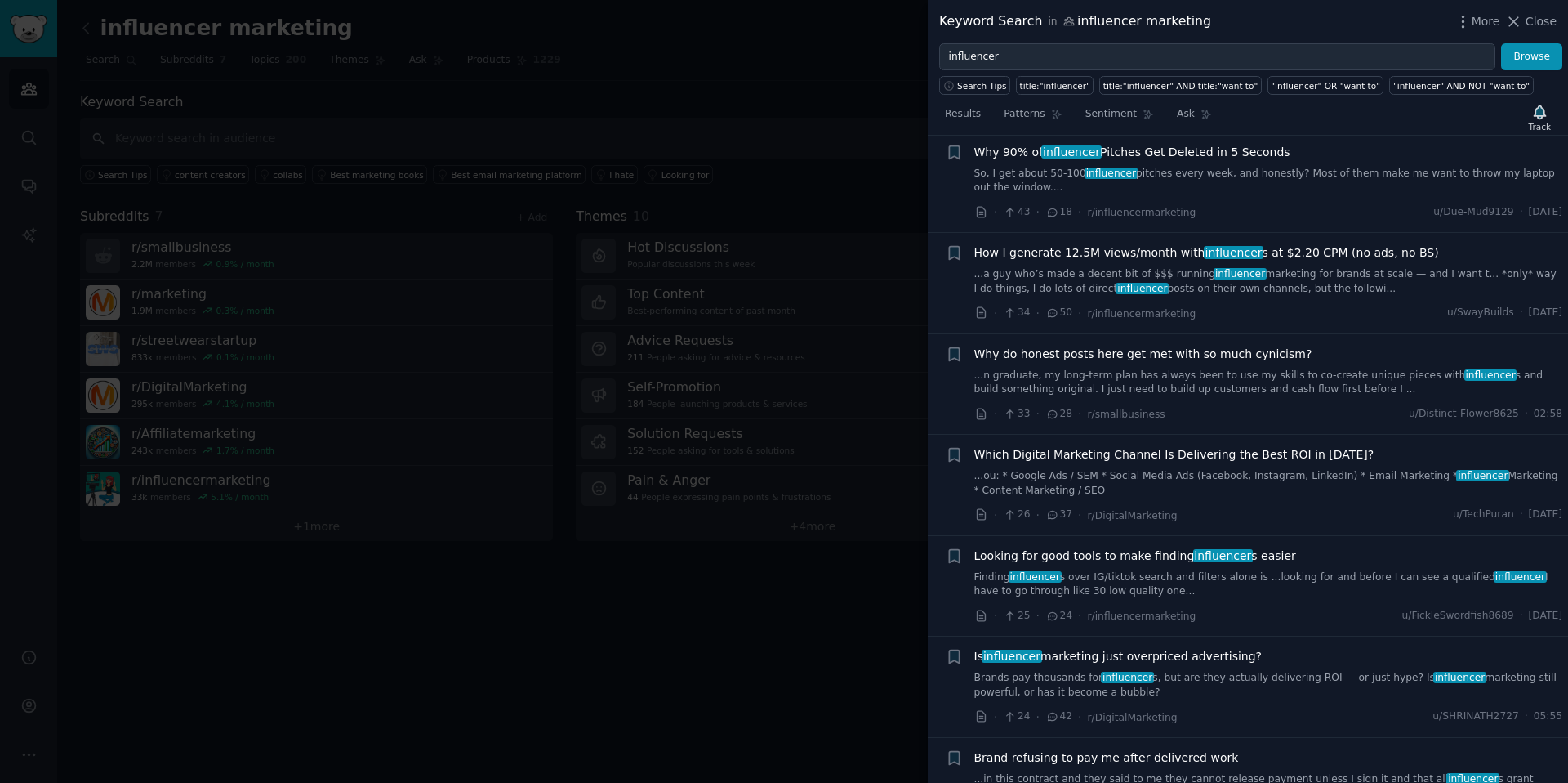
click at [1446, 573] on link "Finding influencer s over IG/tiktok search and filters alone is ...looking for …" at bounding box center [1268, 584] width 589 height 28
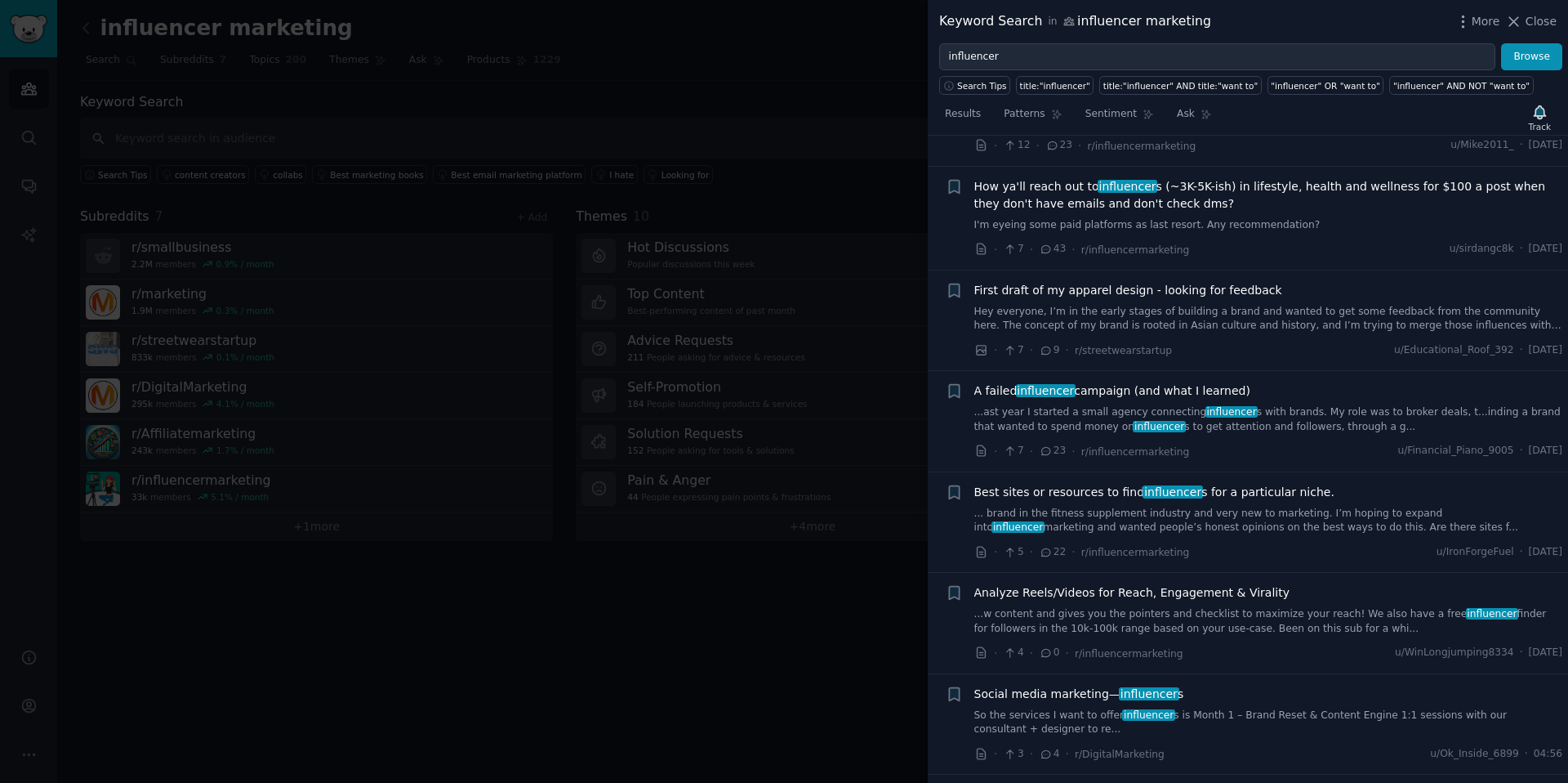
scroll to position [1879, 0]
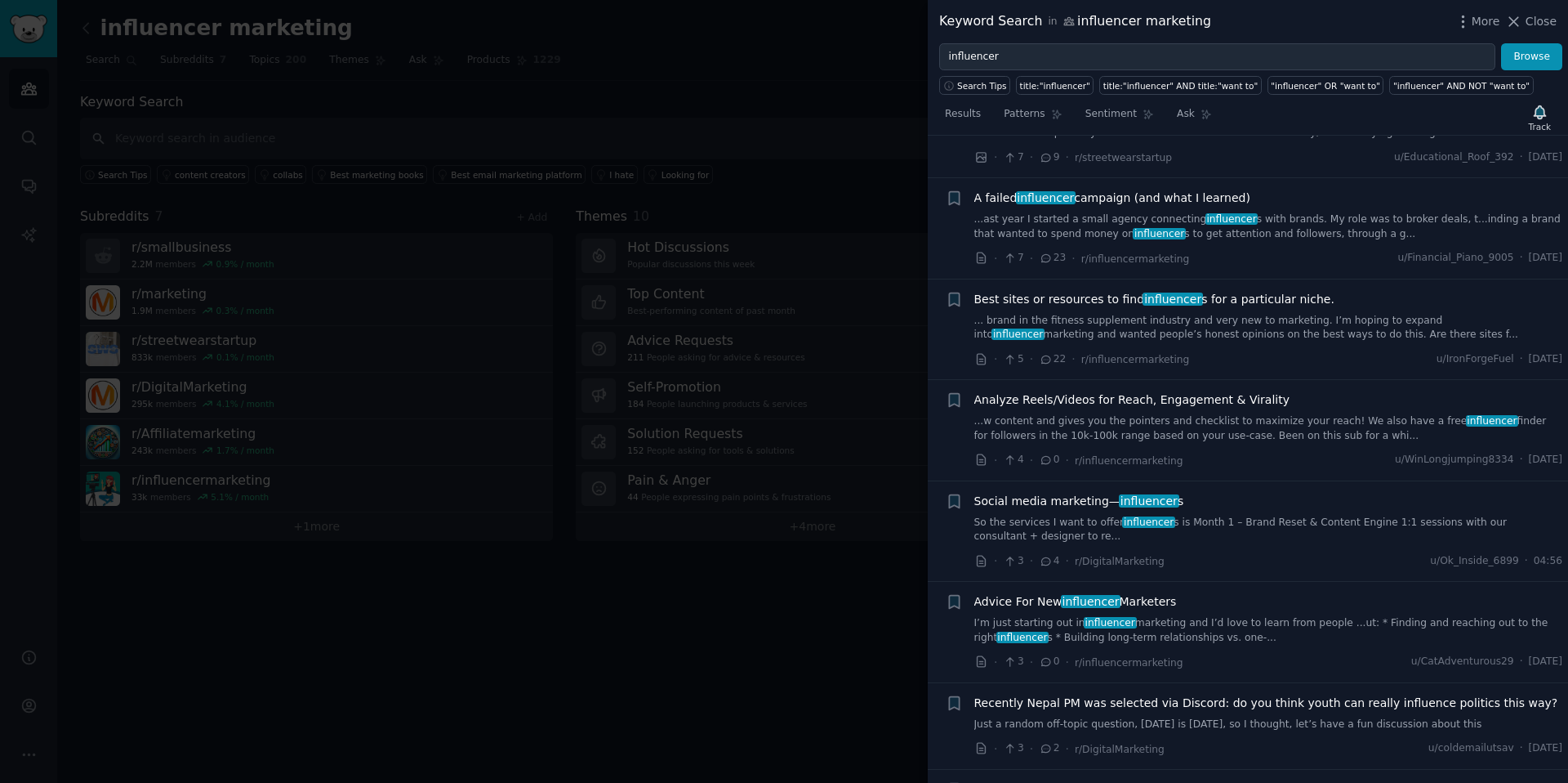
click at [1259, 314] on link "... brand in the fitness supplement industry and very new to marketing. I’m hop…" at bounding box center [1268, 327] width 589 height 28
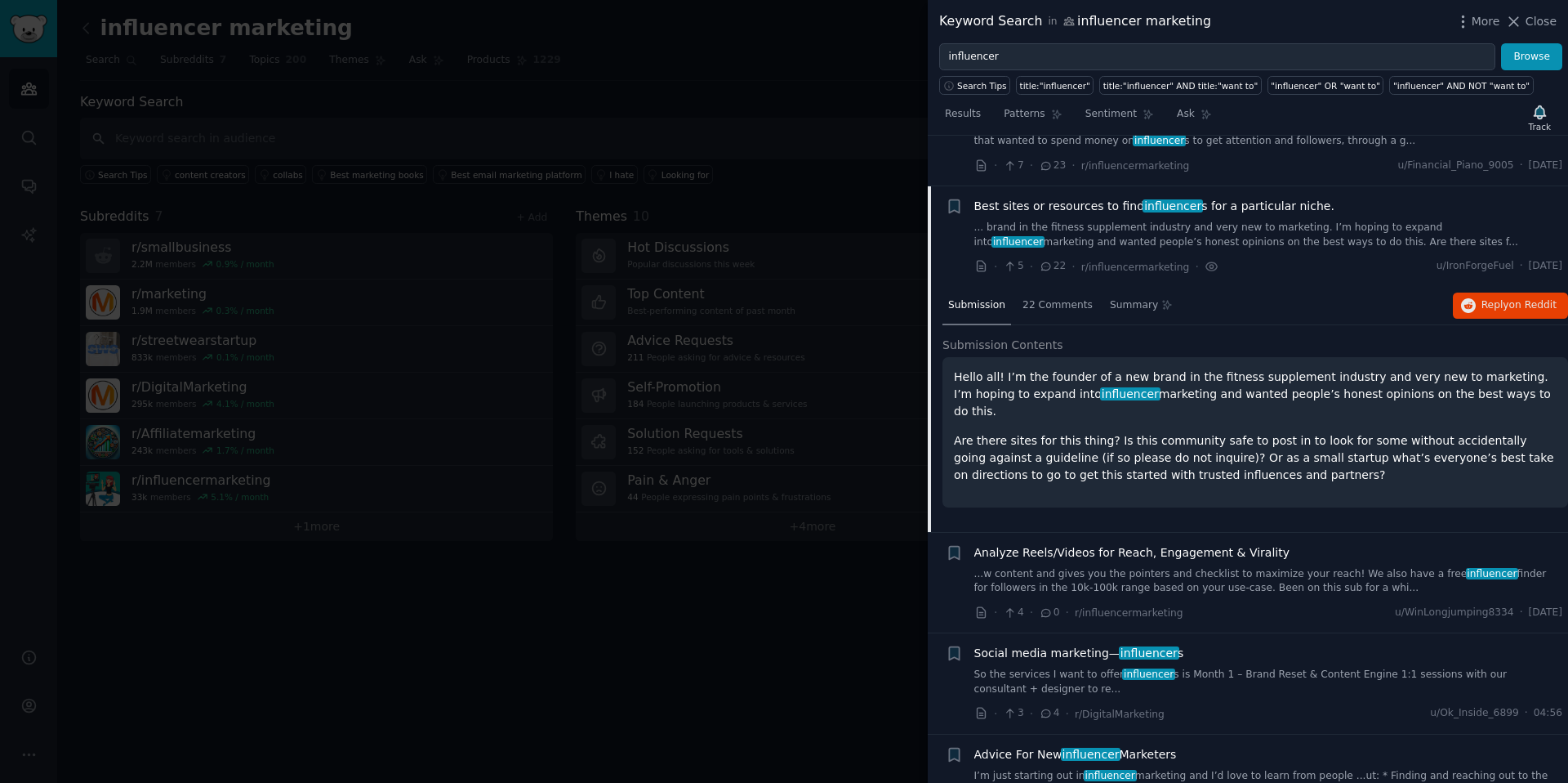
scroll to position [1643, 0]
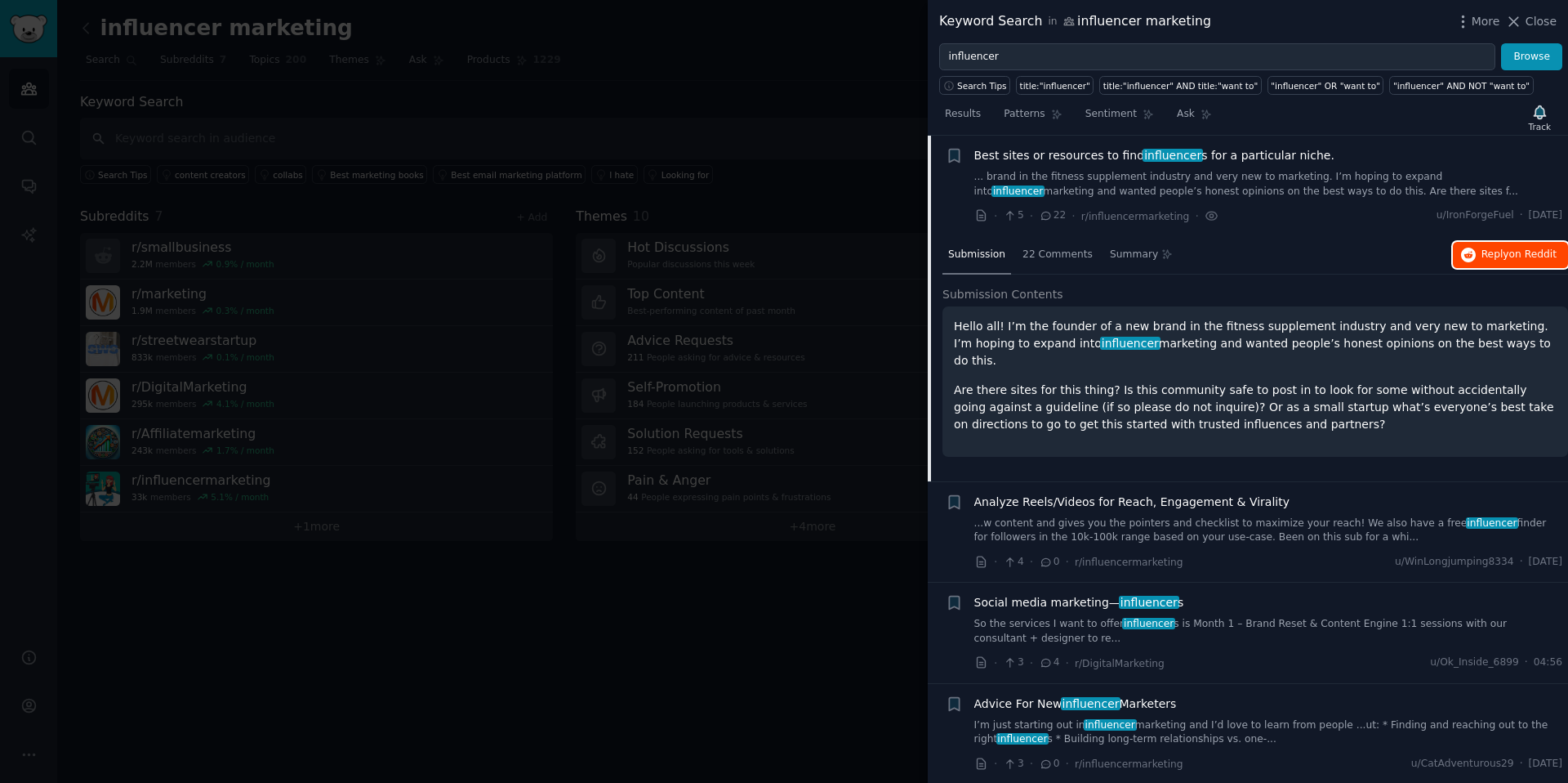
click at [1489, 252] on span "Reply on Reddit" at bounding box center [1519, 255] width 75 height 15
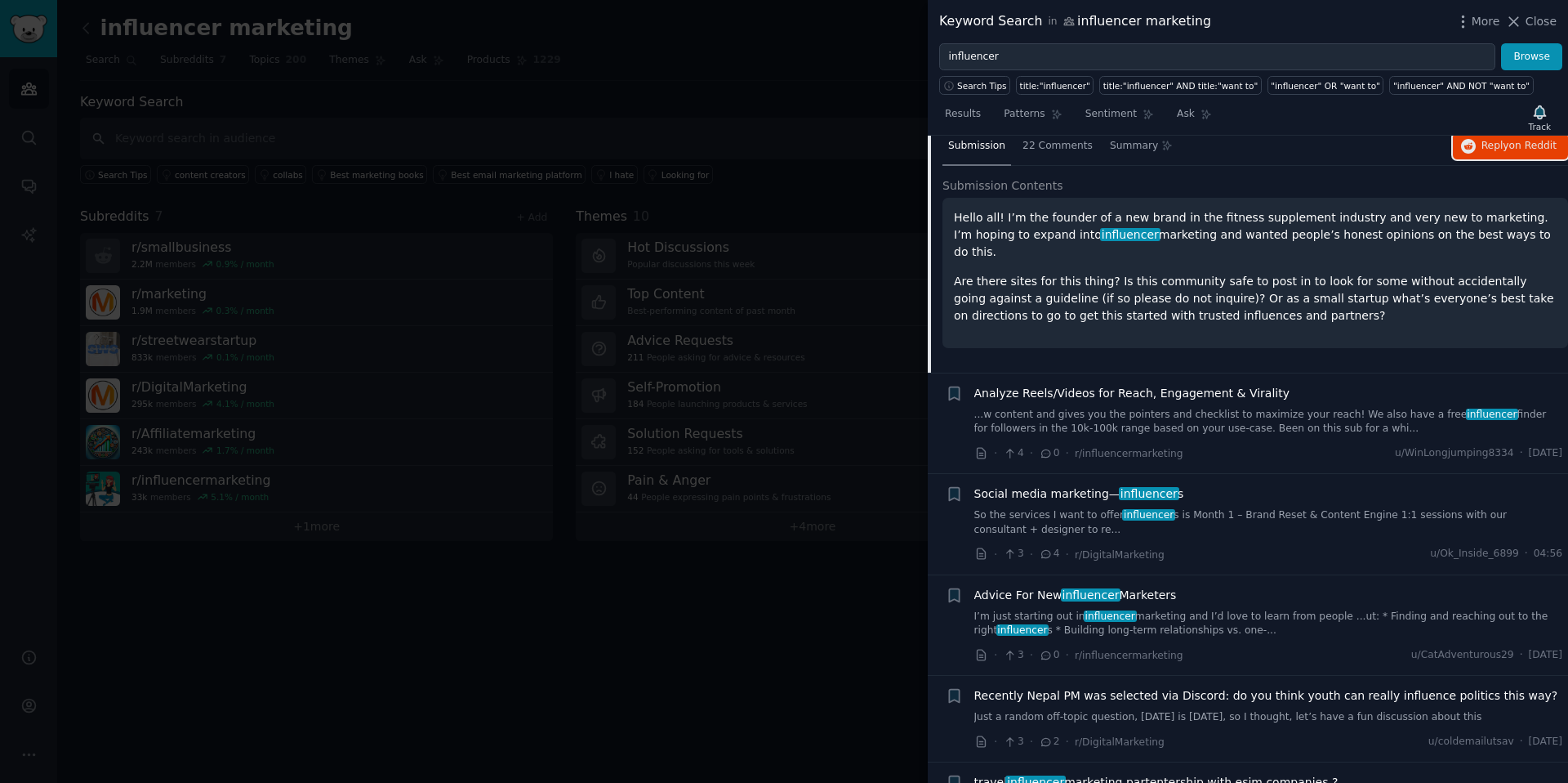
scroll to position [1751, 0]
click at [1183, 620] on link "I’m just starting out in influencer marketing and I’d love to learn from people…" at bounding box center [1268, 623] width 589 height 28
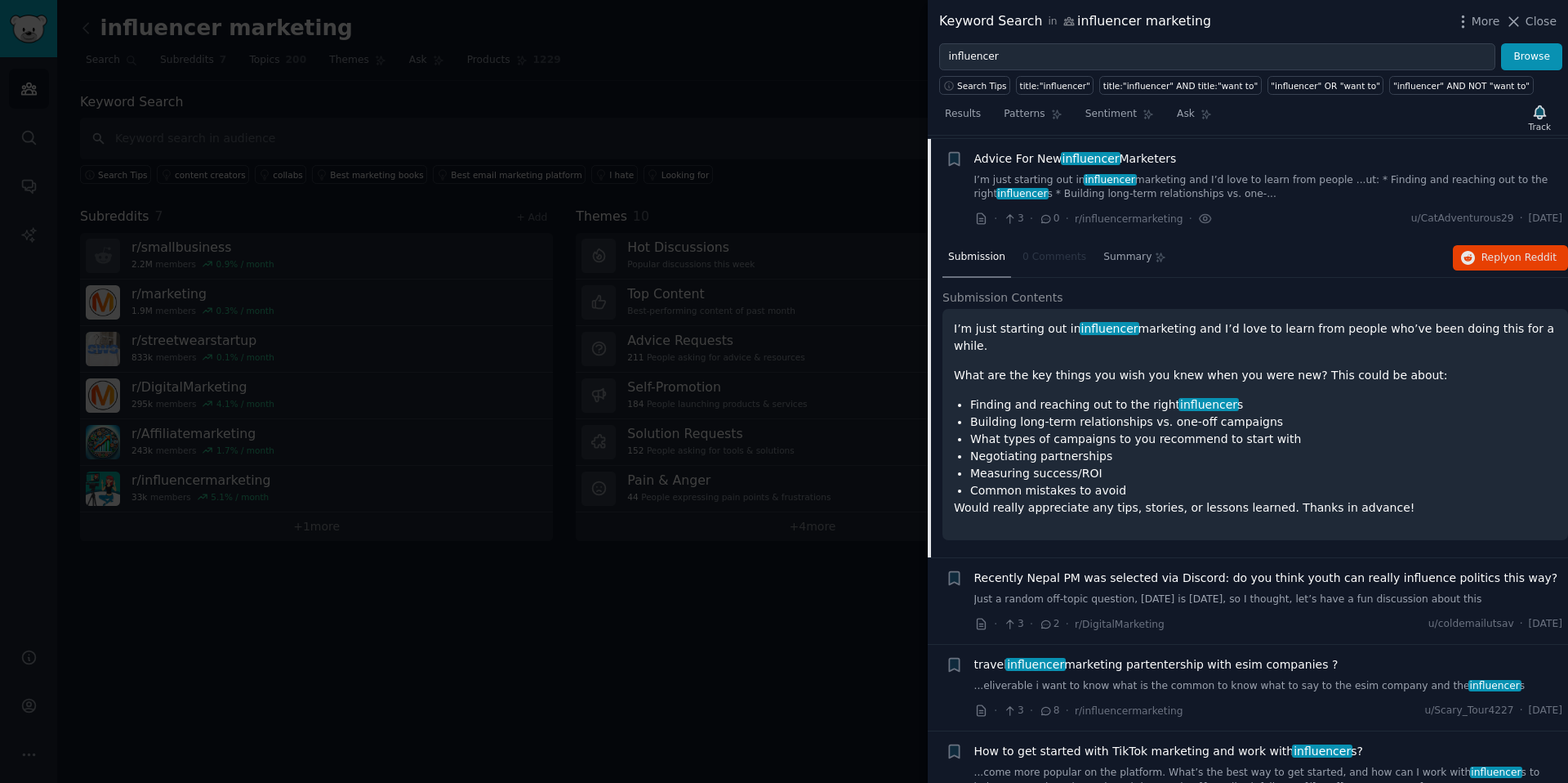
scroll to position [1946, 0]
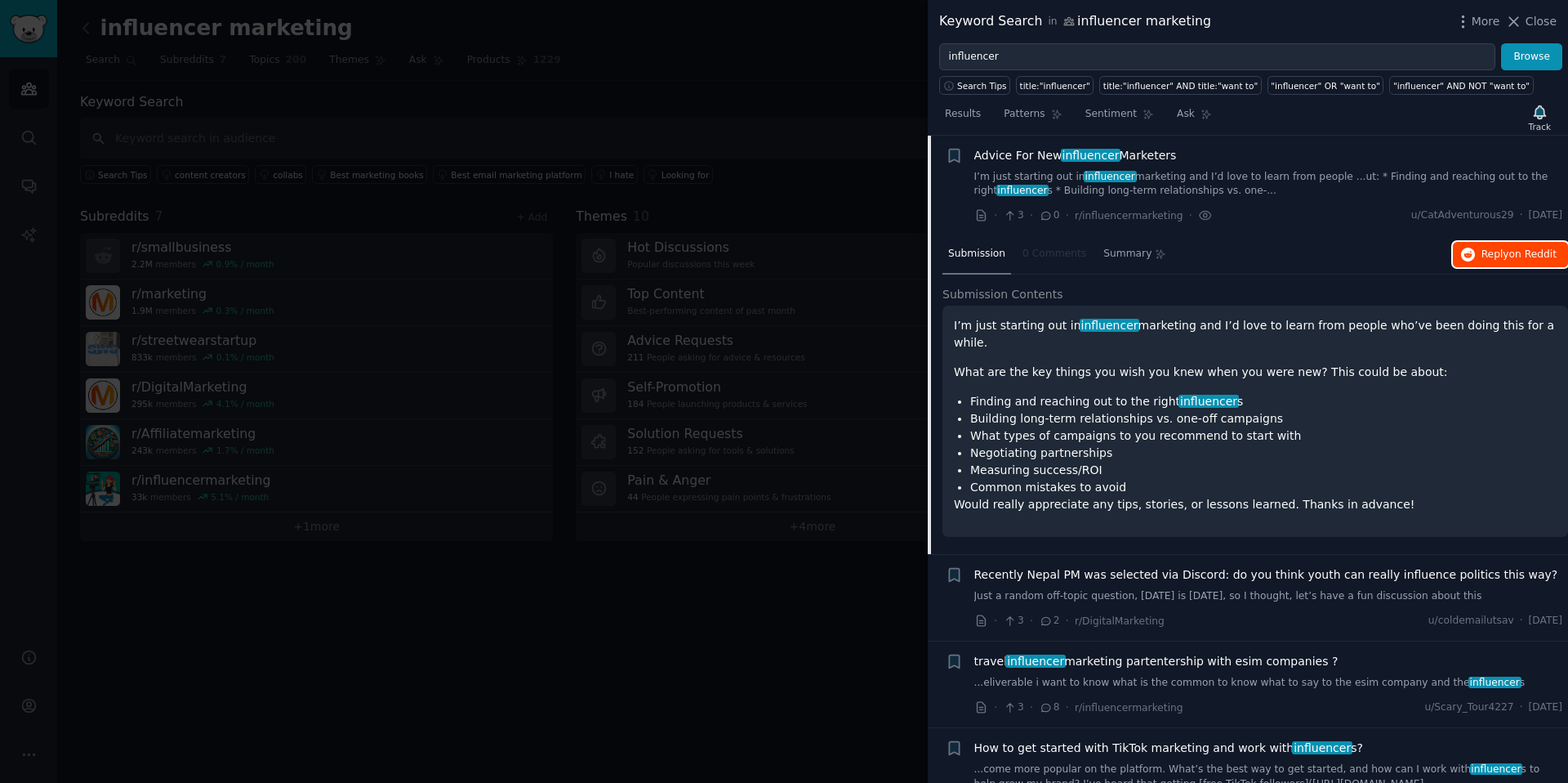
click at [1517, 256] on span "on Reddit" at bounding box center [1532, 253] width 47 height 12
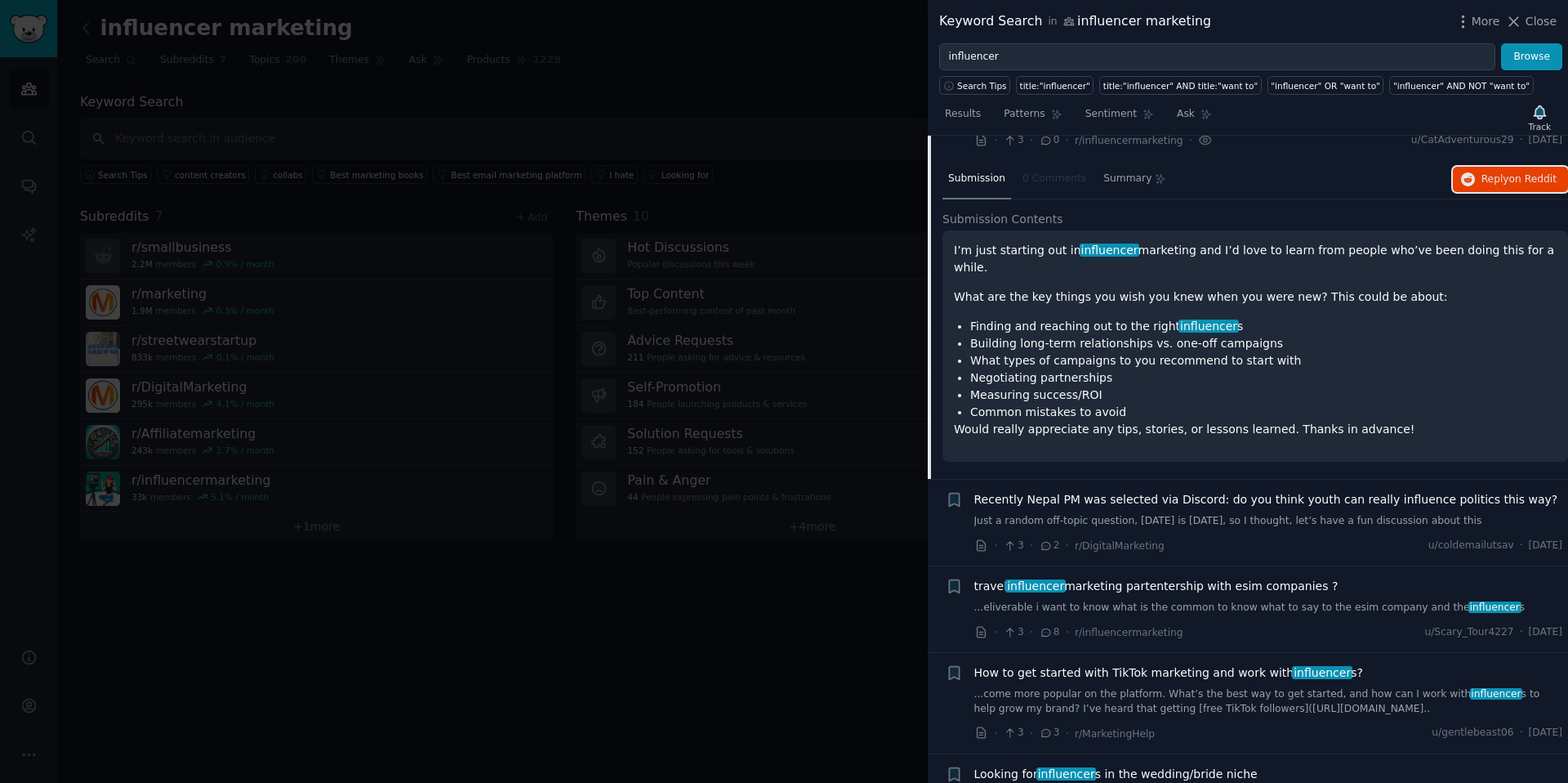
scroll to position [2037, 0]
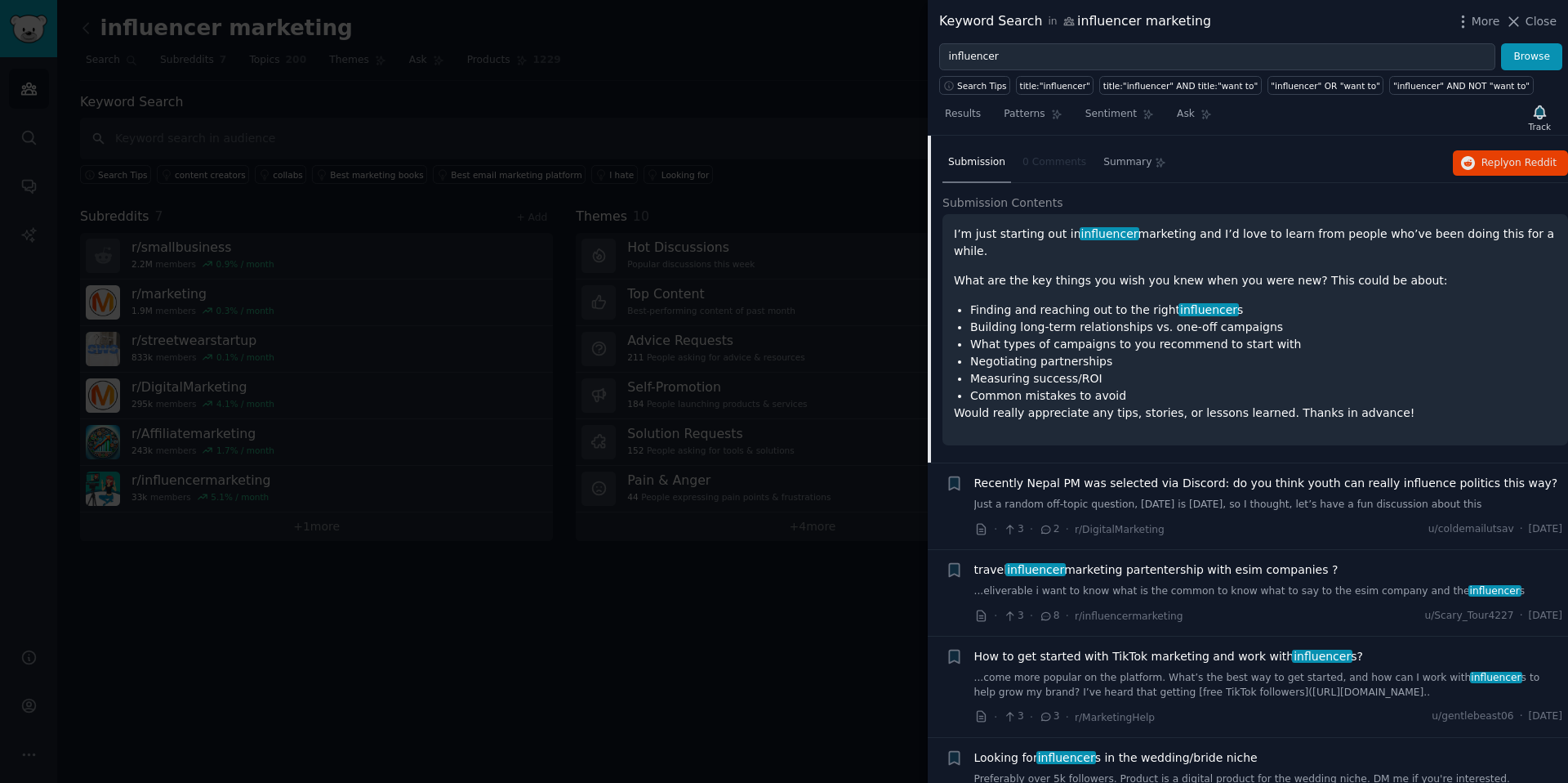
click at [1081, 648] on span "How to get started with TikTok marketing and work with influencer s?" at bounding box center [1168, 656] width 389 height 17
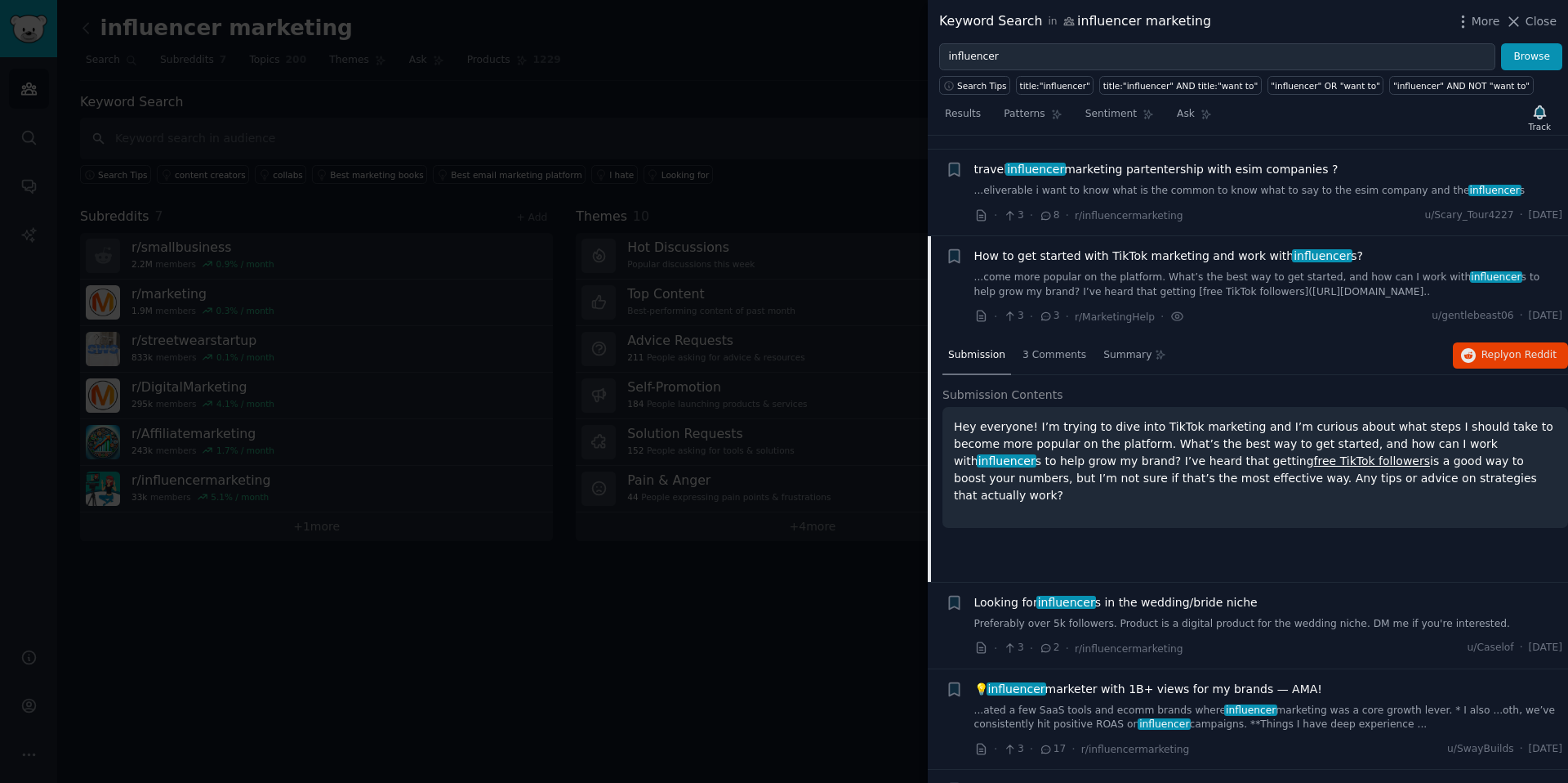
scroll to position [2220, 0]
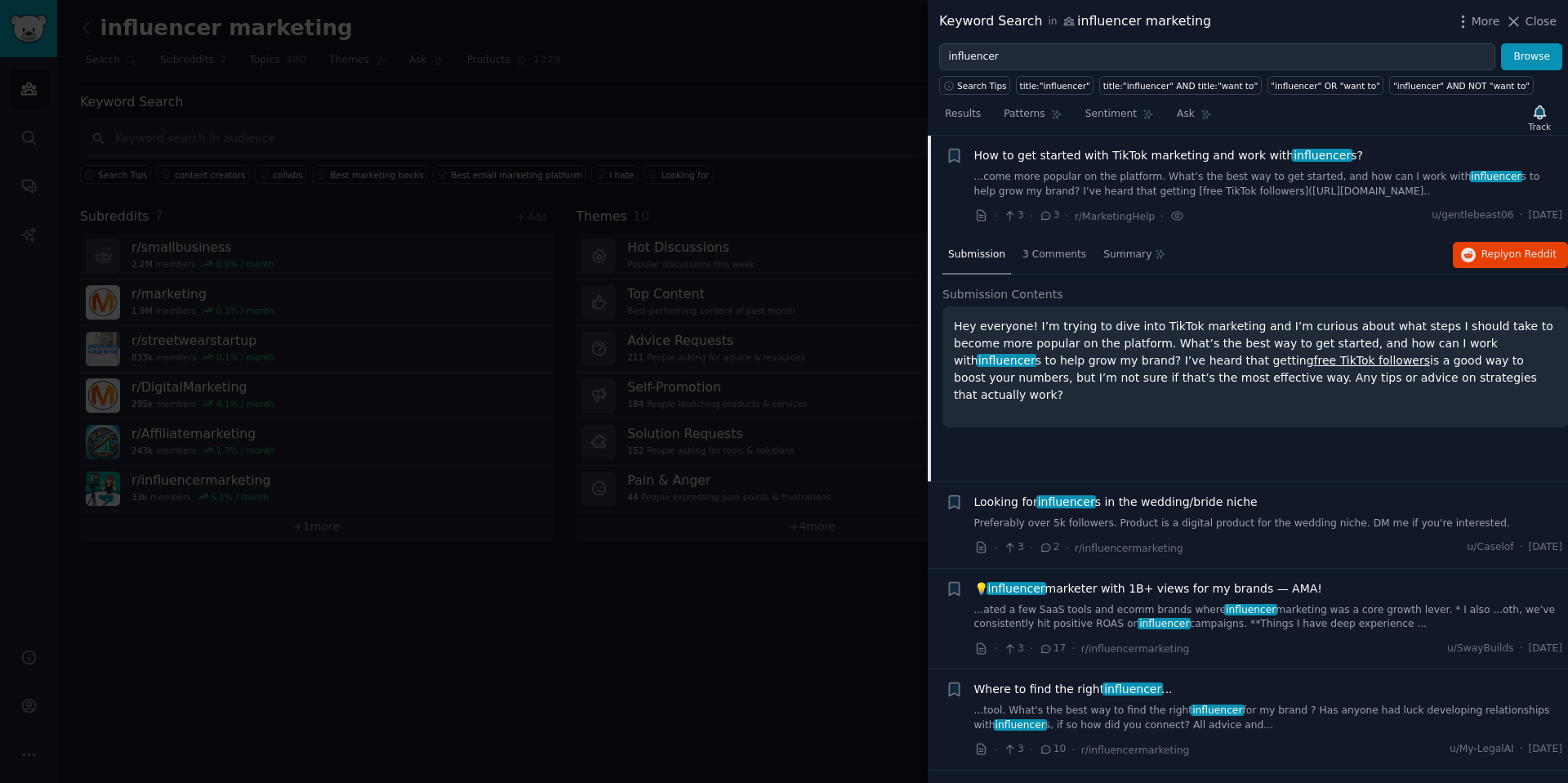
click at [1487, 239] on div "Submission 3 Comments Summary Reply on Reddit" at bounding box center [1255, 255] width 626 height 39
click at [1487, 252] on span "Reply on Reddit" at bounding box center [1519, 255] width 75 height 15
